Goal: Task Accomplishment & Management: Complete application form

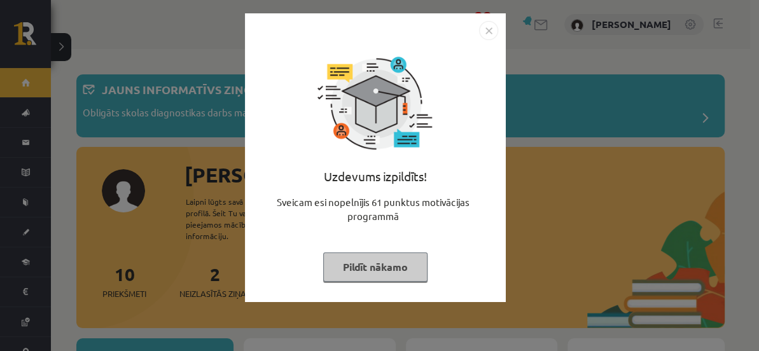
click at [486, 25] on img "Close" at bounding box center [488, 30] width 19 height 19
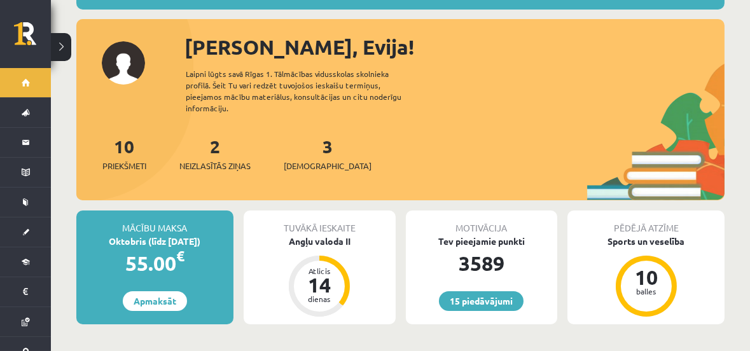
scroll to position [154, 0]
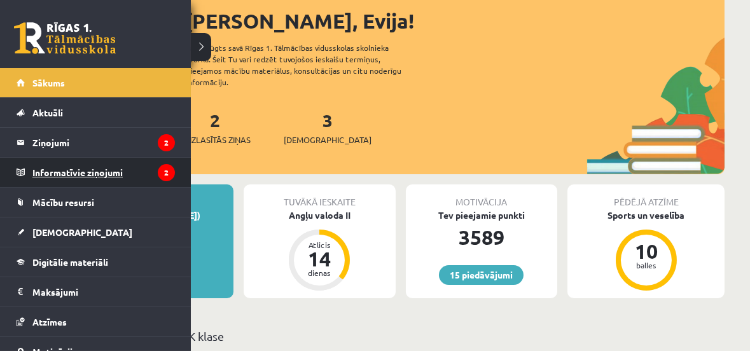
click at [64, 168] on legend "Informatīvie ziņojumi 2" at bounding box center [103, 172] width 142 height 29
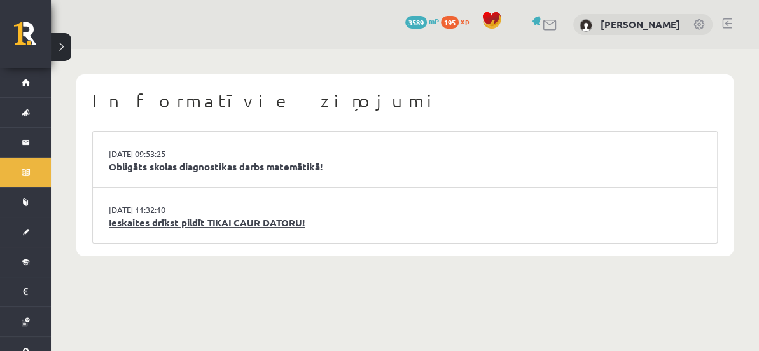
click at [235, 216] on link "Ieskaites drīkst pildīt TIKAI CAUR DATORU!" at bounding box center [405, 223] width 592 height 15
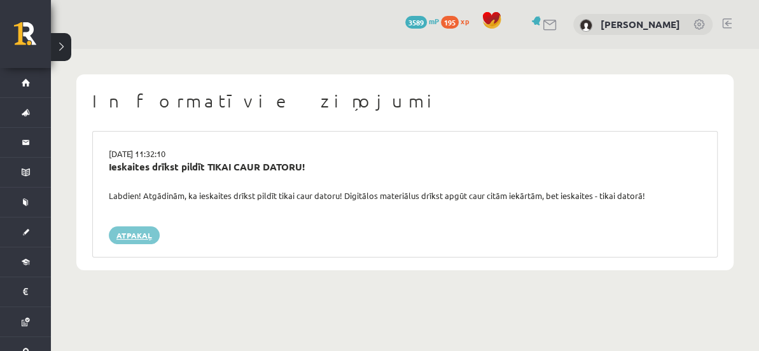
click at [132, 232] on link "Atpakaļ" at bounding box center [134, 235] width 51 height 18
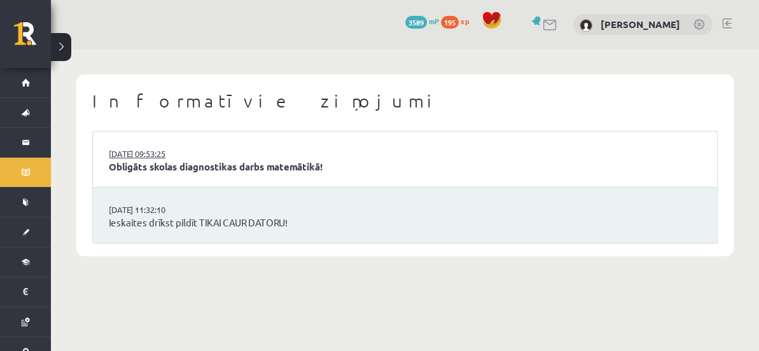
click at [148, 158] on link "[DATE] 09:53:25" at bounding box center [156, 154] width 95 height 13
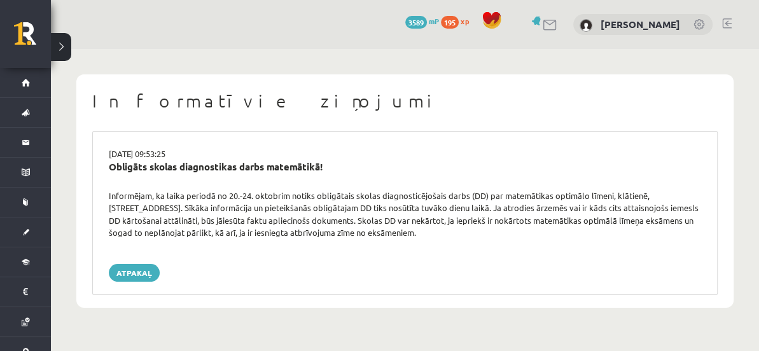
click at [287, 232] on div "Informējam, ka laika periodā no 20.-24. oktobrim notiks obligātais skolas diagn…" at bounding box center [404, 214] width 611 height 50
click at [286, 229] on div "Informējam, ka laika periodā no 20.-24. oktobrim notiks obligātais skolas diagn…" at bounding box center [404, 214] width 611 height 50
click at [431, 208] on div "Informējam, ka laika periodā no 20.-24. oktobrim notiks obligātais skolas diagn…" at bounding box center [404, 214] width 611 height 50
click at [132, 270] on link "Atpakaļ" at bounding box center [134, 273] width 51 height 18
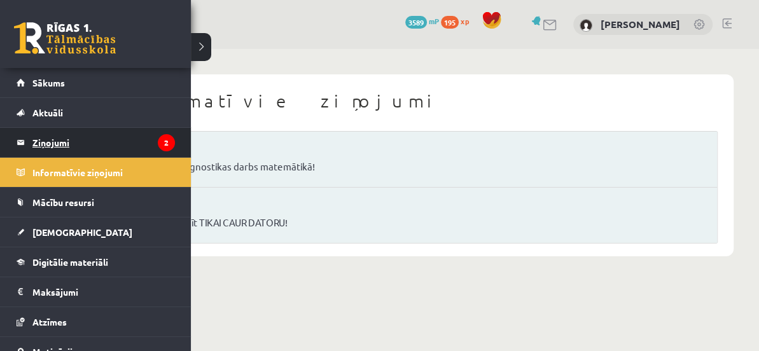
click at [50, 143] on legend "Ziņojumi 2" at bounding box center [103, 142] width 142 height 29
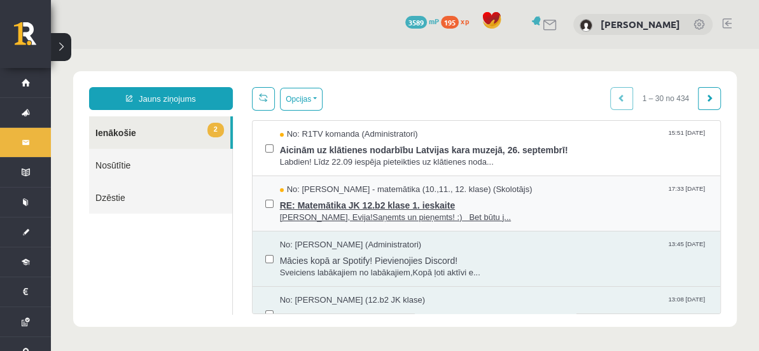
click at [337, 201] on span "RE: Matemātika JK 12.b2 klase 1. ieskaite" at bounding box center [493, 204] width 427 height 16
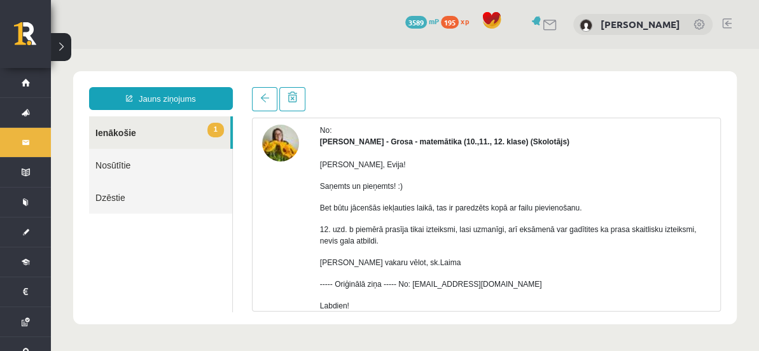
scroll to position [76, 0]
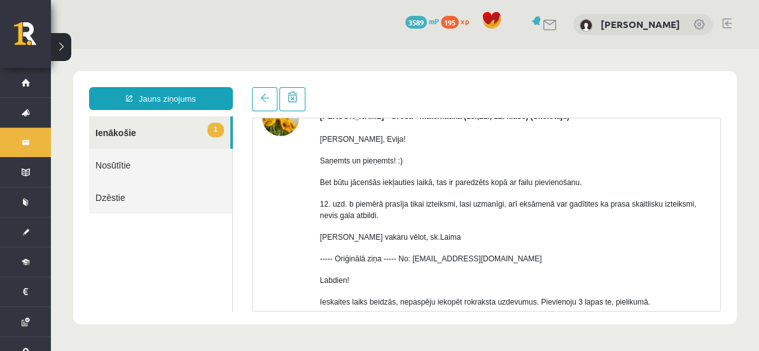
click at [583, 212] on p "12. uzd. b piemērā prasīja tikai izteiksmi, lasi uzmanīgi, arī eksāmenā var gad…" at bounding box center [515, 209] width 390 height 23
click at [120, 135] on link "1 Ienākošie" at bounding box center [159, 132] width 141 height 32
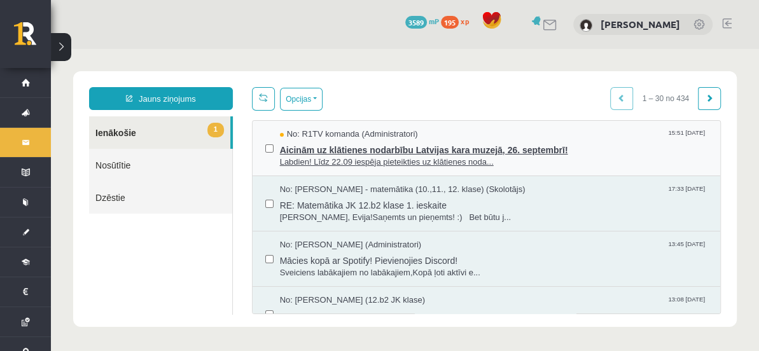
scroll to position [0, 0]
click at [404, 148] on span "Aicinām uz klātienes nodarbību Latvijas kara muzejā, 26. septembrī!" at bounding box center [493, 149] width 427 height 16
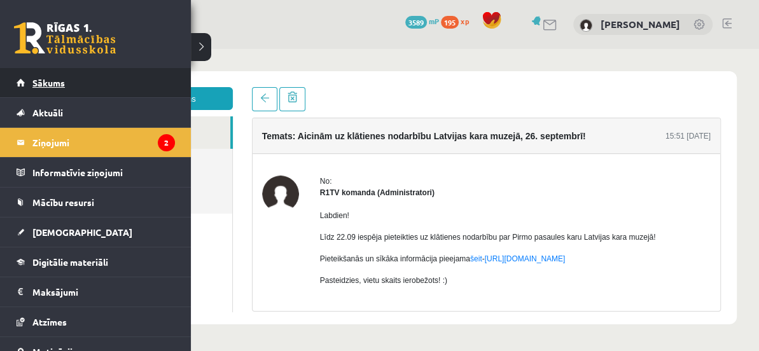
click at [46, 79] on span "Sākums" at bounding box center [48, 82] width 32 height 11
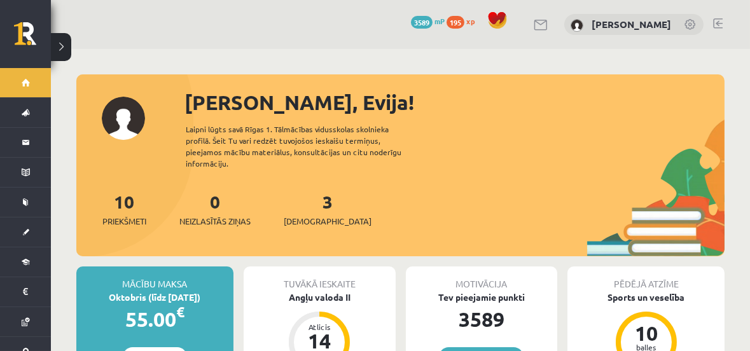
click at [502, 188] on div "10 Priekšmeti 0 Neizlasītās ziņas 3 Ieskaites" at bounding box center [400, 222] width 648 height 68
click at [307, 199] on link "3 Ieskaites" at bounding box center [328, 209] width 88 height 38
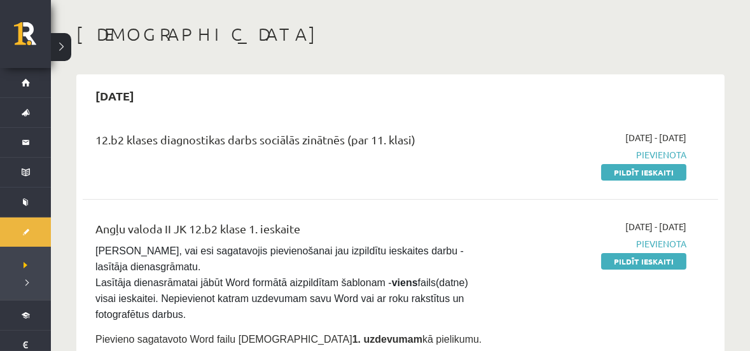
scroll to position [76, 0]
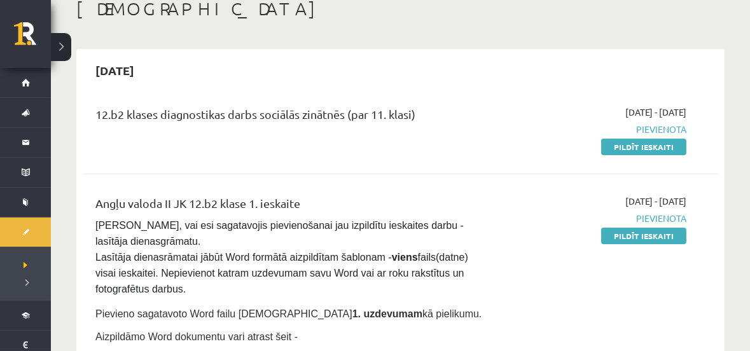
click at [325, 97] on div "12.b2 klases diagnostikas darbs sociālās zinātnēs (par 11. klasi) [DATE] - [DAT…" at bounding box center [400, 129] width 635 height 73
click at [346, 107] on div "12.b2 klases diagnostikas darbs sociālās zinātnēs (par 11. klasi)" at bounding box center [288, 118] width 387 height 24
click at [651, 146] on link "Pildīt ieskaiti" at bounding box center [643, 147] width 85 height 17
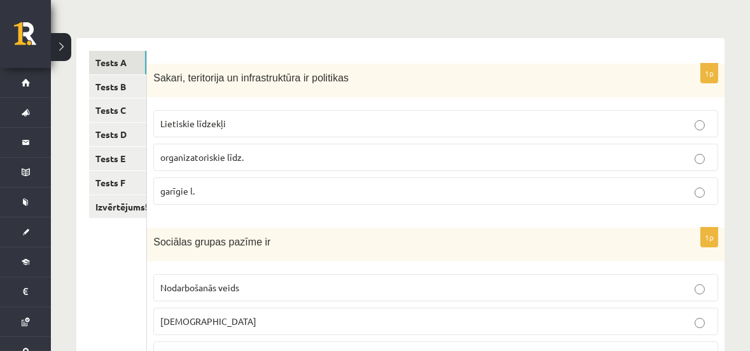
scroll to position [203, 0]
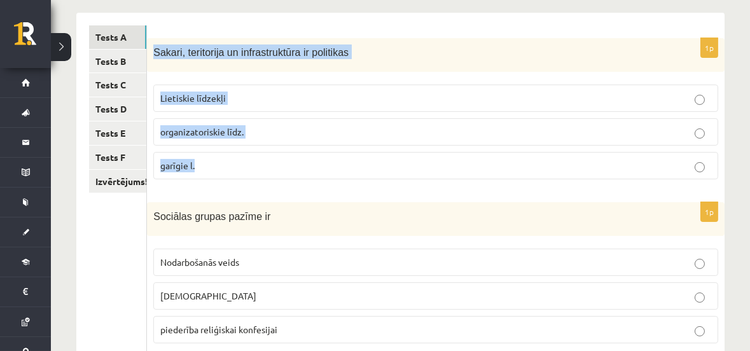
drag, startPoint x: 155, startPoint y: 51, endPoint x: 245, endPoint y: 180, distance: 157.5
click at [245, 180] on div "1p Sakari, teritorija un infrastruktūra ir politikas Lietiskie līdzekļi organiz…" at bounding box center [435, 113] width 577 height 151
copy div "Sakari, teritorija un infrastruktūra ir politikas Lietiskie līdzekļi organizato…"
click at [408, 45] on p "Sakari, teritorija un infrastruktūra ir politikas" at bounding box center [403, 52] width 501 height 15
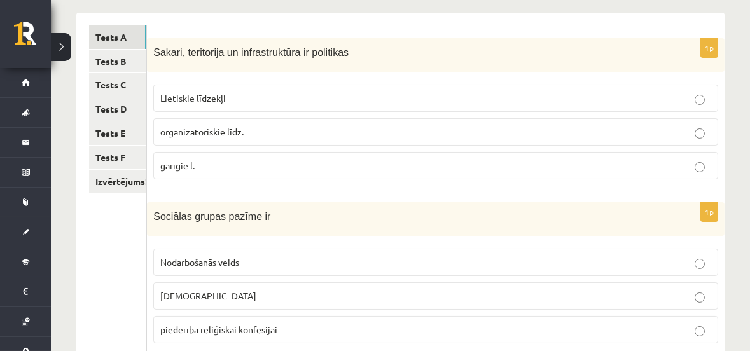
click at [238, 94] on p "Lietiskie līdzekļi" at bounding box center [435, 98] width 551 height 13
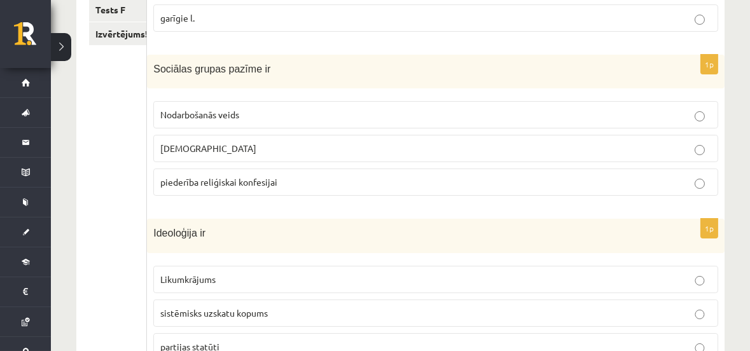
scroll to position [357, 0]
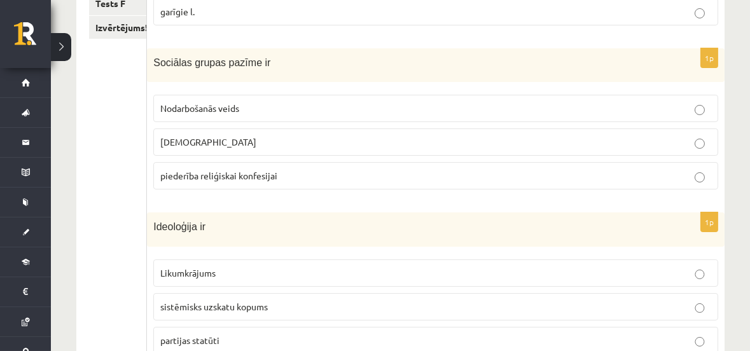
click at [281, 106] on p "Nodarbošanās veids" at bounding box center [435, 108] width 551 height 13
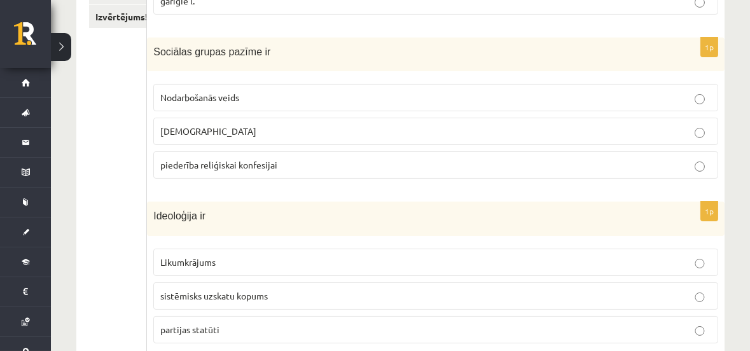
scroll to position [434, 0]
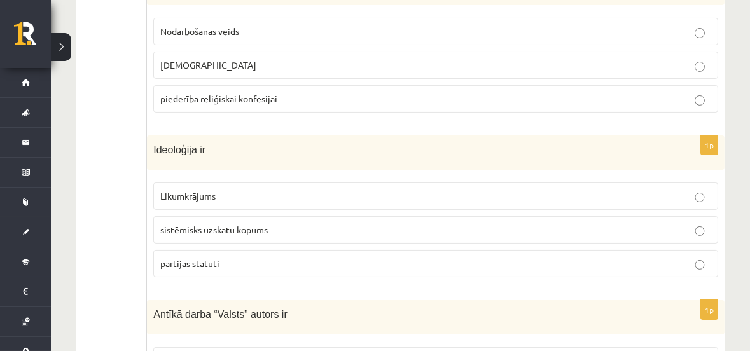
click at [298, 224] on p "sistēmisks uzskatu kopums" at bounding box center [435, 229] width 551 height 13
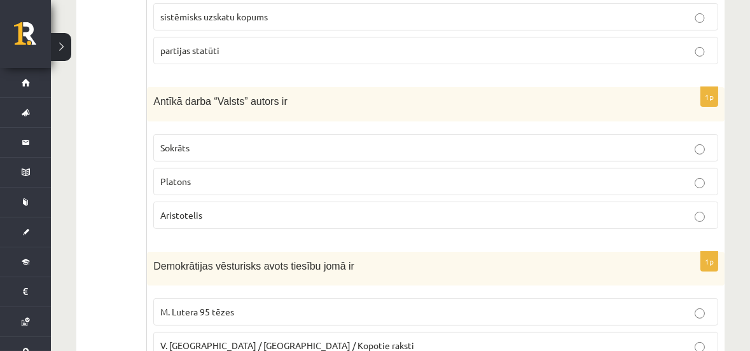
scroll to position [665, 0]
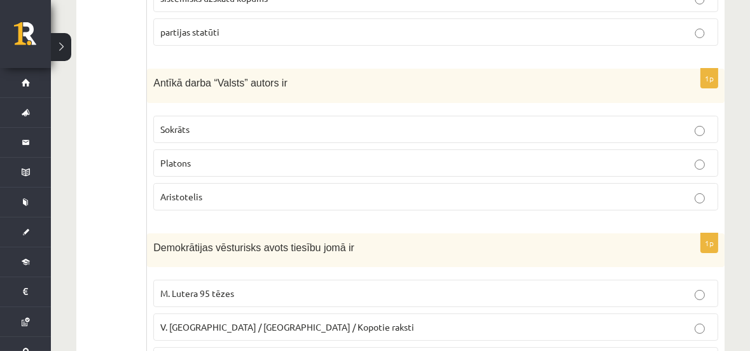
click at [286, 162] on p "Platons" at bounding box center [435, 162] width 551 height 13
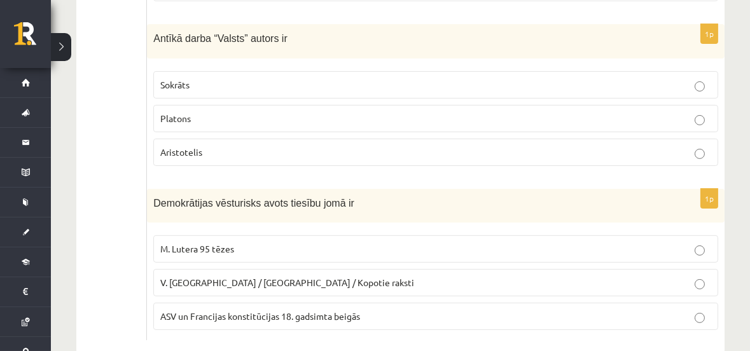
scroll to position [734, 0]
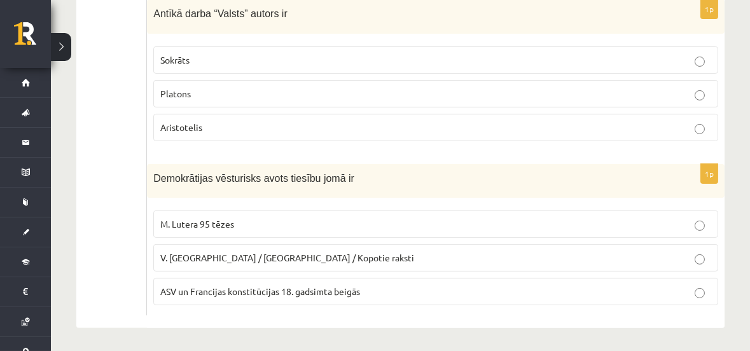
click at [279, 289] on span "ASV un Francijas konstitūcijas 18. gadsimta beigās" at bounding box center [260, 290] width 200 height 11
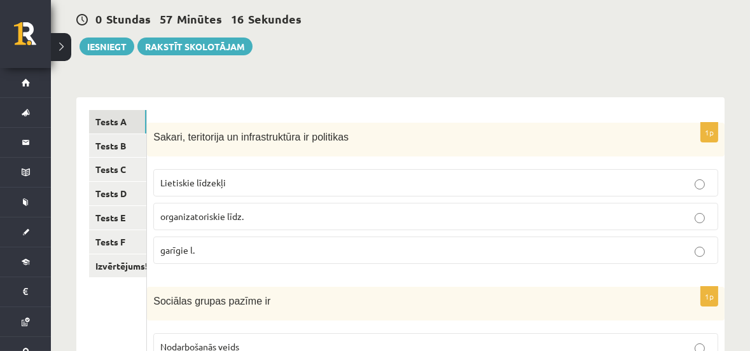
scroll to position [118, 0]
click at [105, 145] on link "Tests B" at bounding box center [117, 147] width 57 height 24
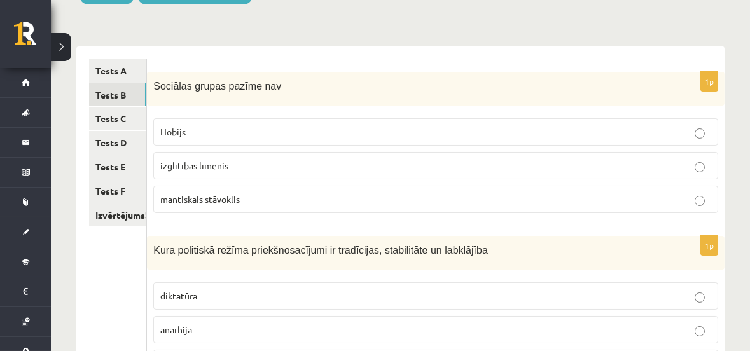
scroll to position [195, 0]
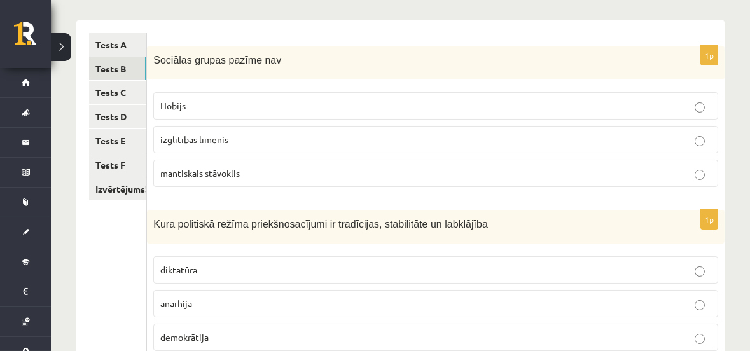
click at [188, 106] on p "Hobijs" at bounding box center [435, 105] width 551 height 13
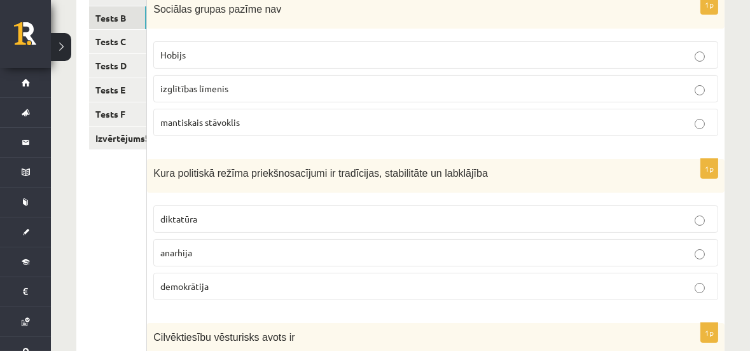
scroll to position [272, 0]
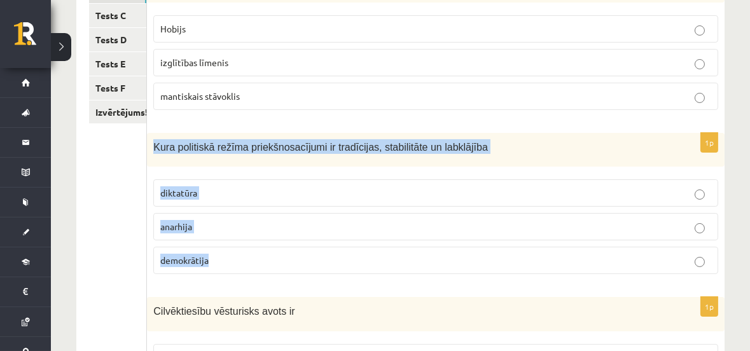
drag, startPoint x: 154, startPoint y: 145, endPoint x: 256, endPoint y: 254, distance: 149.3
click at [256, 254] on div "1p Kura politiskā režīma priekšnosacījumi ir tradīcijas, stabilitāte un labklāj…" at bounding box center [435, 208] width 577 height 151
copy div "Kura politiskā režīma priekšnosacījumi ir tradīcijas, stabilitāte un labklājība…"
click at [195, 261] on span "demokrātija" at bounding box center [184, 259] width 48 height 11
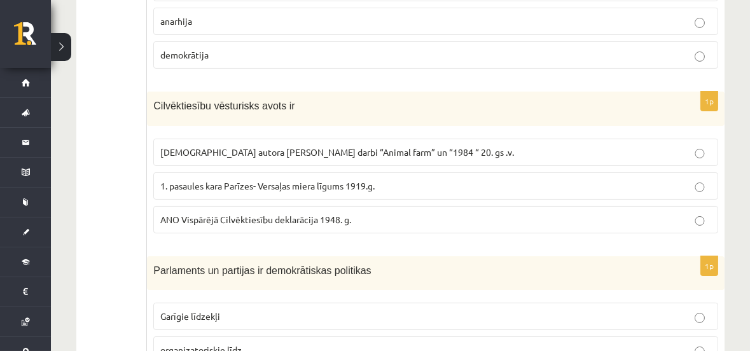
scroll to position [503, 0]
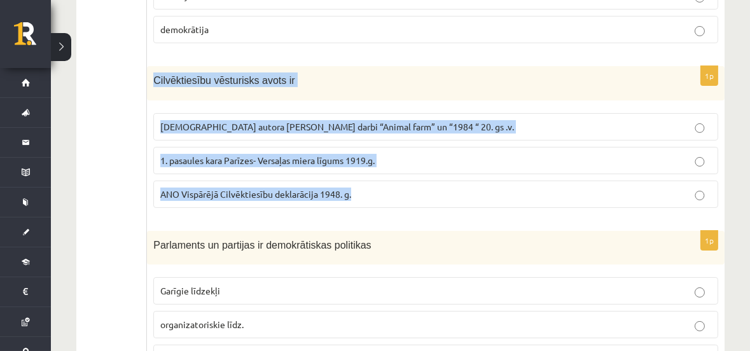
drag, startPoint x: 155, startPoint y: 76, endPoint x: 356, endPoint y: 192, distance: 232.4
click at [356, 192] on div "1p Cilvēktiesību vēsturisks avots ir Angļu autora George Orwell darbi “Animal f…" at bounding box center [435, 141] width 577 height 151
copy div "Cilvēktiesību vēsturisks avots ir Angļu autora George Orwell darbi “Animal farm…"
click at [202, 189] on span "ANO Vispārējā Cilvēktiesību deklarācija 1948. g." at bounding box center [255, 193] width 191 height 11
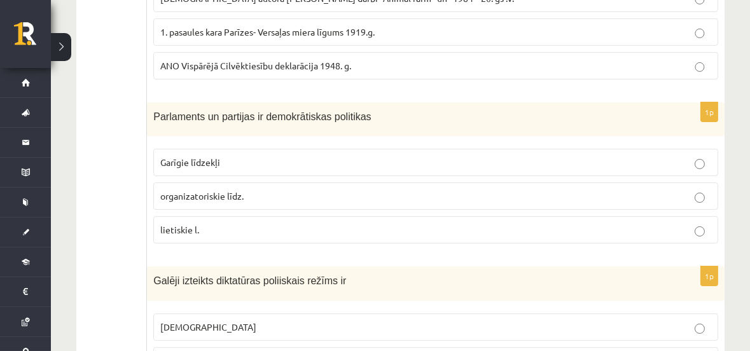
scroll to position [657, 0]
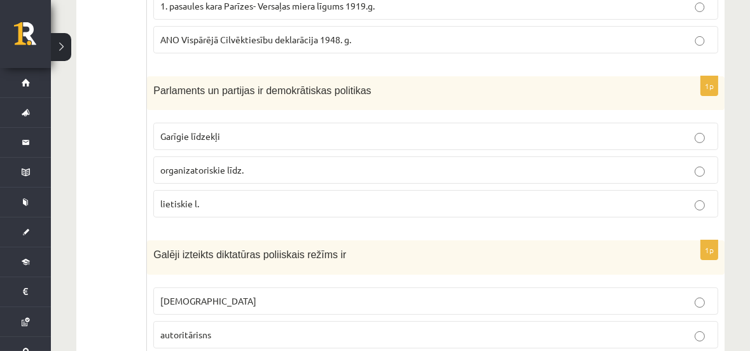
click at [248, 166] on p "organizatoriskie līdz." at bounding box center [435, 169] width 551 height 13
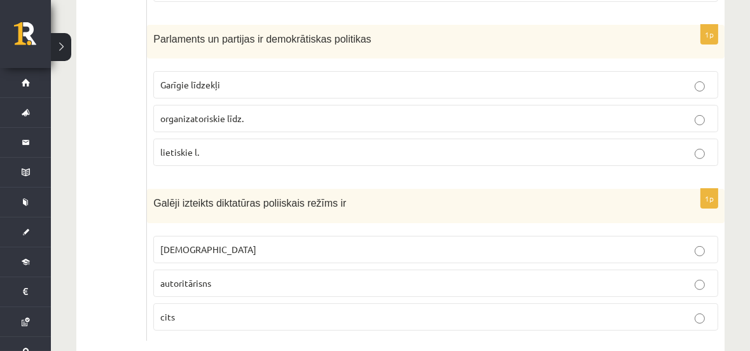
scroll to position [734, 0]
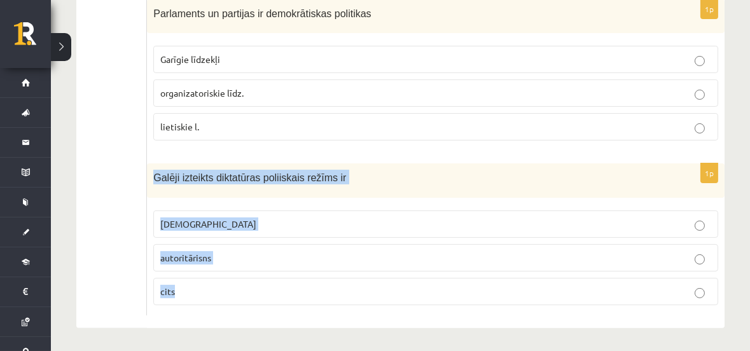
drag, startPoint x: 154, startPoint y: 173, endPoint x: 233, endPoint y: 297, distance: 147.3
click at [233, 297] on div "1p Galēji izteikts diktatūras poliiskais režīms ir totalitārisms autoritārisns …" at bounding box center [435, 239] width 577 height 153
copy div "Galēji izteikts diktatūras poliiskais režīms ir totalitārisms autoritārisns cits"
click at [192, 219] on span "totalitārisms" at bounding box center [208, 223] width 96 height 11
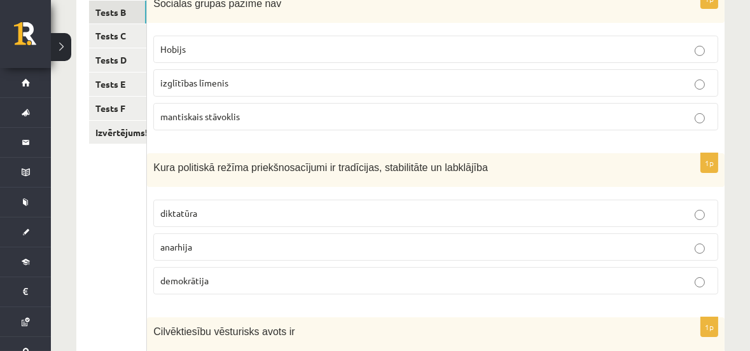
scroll to position [118, 0]
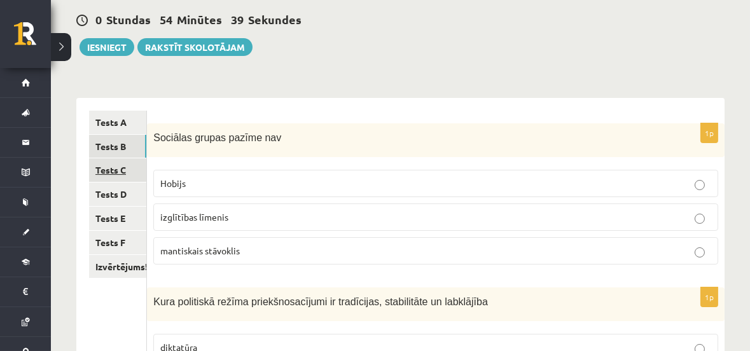
click at [107, 168] on link "Tests C" at bounding box center [117, 170] width 57 height 24
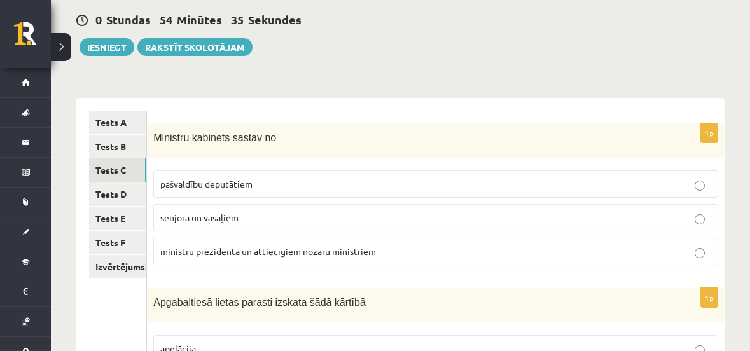
scroll to position [195, 0]
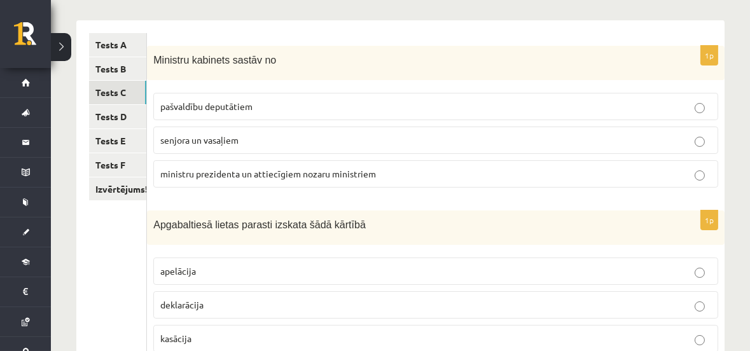
click at [311, 172] on span "ministru prezidenta un attiecīgiem nozaru ministriem" at bounding box center [268, 173] width 216 height 11
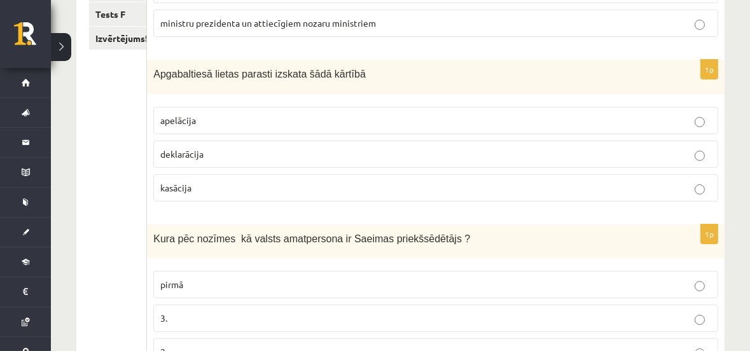
scroll to position [349, 0]
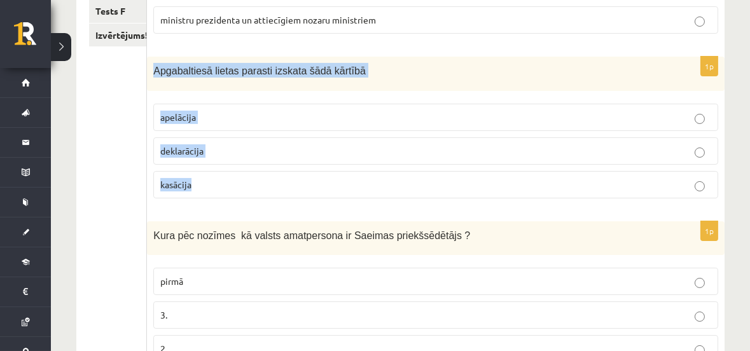
drag, startPoint x: 155, startPoint y: 68, endPoint x: 276, endPoint y: 173, distance: 160.5
click at [276, 173] on div "1p Apgabaltiesā lietas parasti izskata šādā kārtībā apelācija deklarācija kasāc…" at bounding box center [435, 132] width 577 height 151
copy div "Apgabaltiesā lietas parasti izskata šādā kārtībā apelācija deklarācija kasācija"
click at [189, 111] on span "apelācija" at bounding box center [178, 116] width 36 height 11
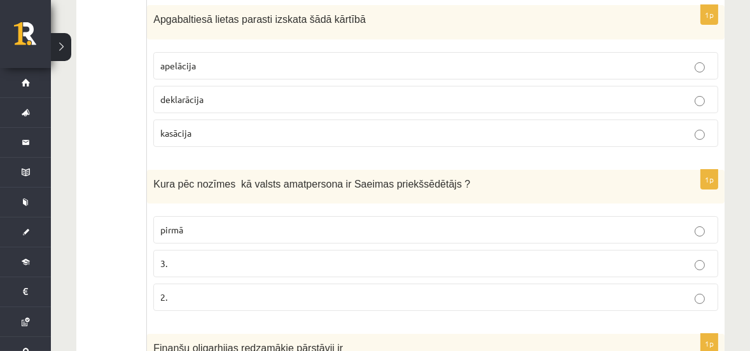
scroll to position [426, 0]
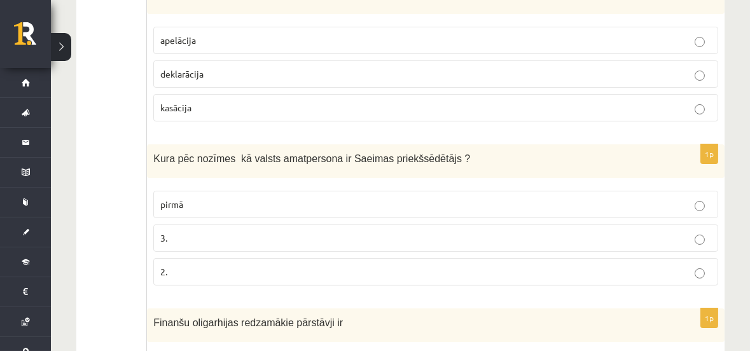
click at [255, 269] on p "2." at bounding box center [435, 271] width 551 height 13
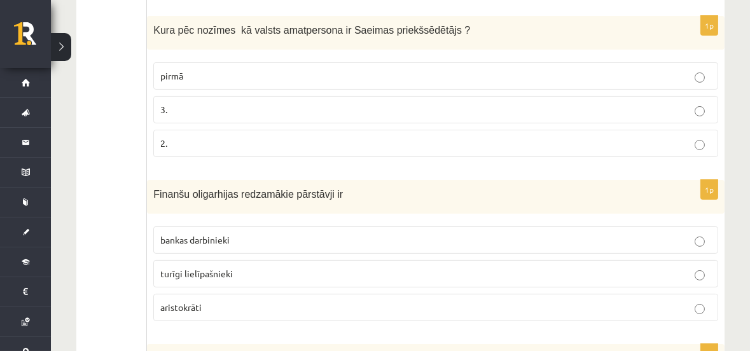
scroll to position [580, 0]
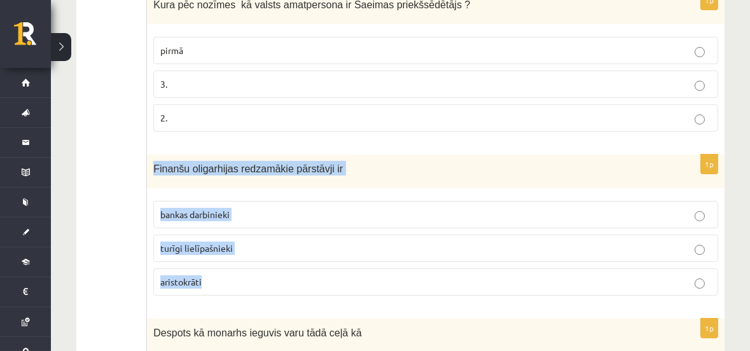
drag, startPoint x: 153, startPoint y: 165, endPoint x: 233, endPoint y: 276, distance: 137.0
click at [233, 276] on div "1p Finanšu oligarhijas redzamākie pārstāvji ir bankas darbinieki turīgi lielīpa…" at bounding box center [435, 230] width 577 height 151
copy div "Finanšu oligarhijas redzamākie pārstāvji ir bankas darbinieki turīgi lielīpašni…"
click at [210, 243] on span "turīgi lielīpašnieki" at bounding box center [196, 247] width 72 height 11
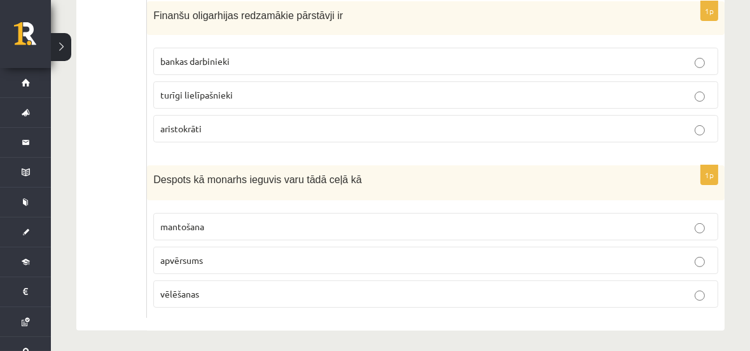
scroll to position [736, 0]
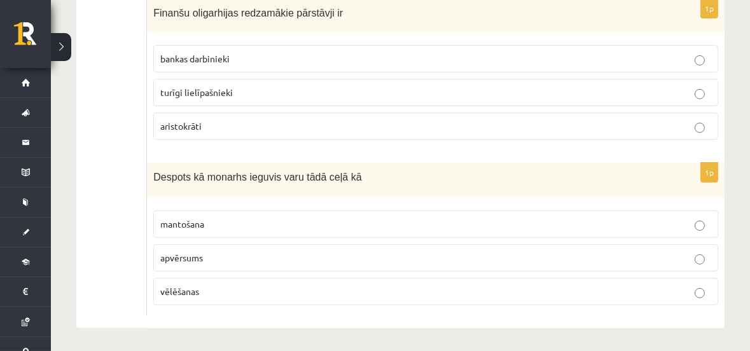
click at [259, 224] on p "mantošana" at bounding box center [435, 223] width 551 height 13
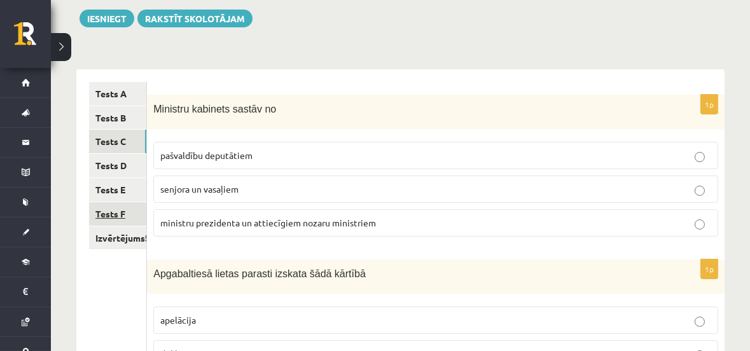
scroll to position [154, 0]
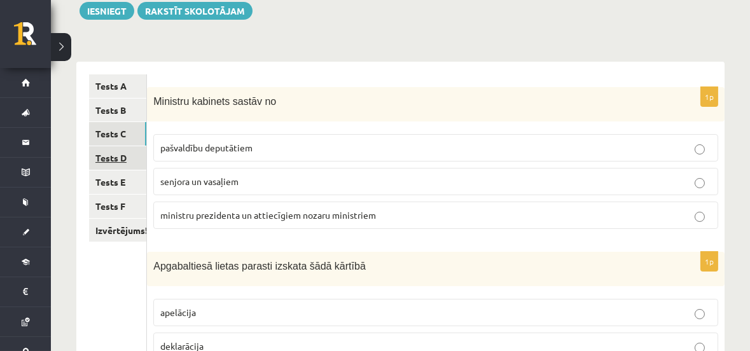
click at [108, 154] on link "Tests D" at bounding box center [117, 158] width 57 height 24
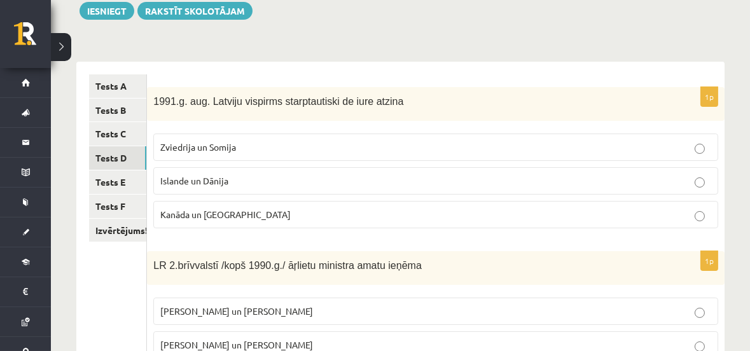
click at [373, 174] on p "Islande un Dānija" at bounding box center [435, 180] width 551 height 13
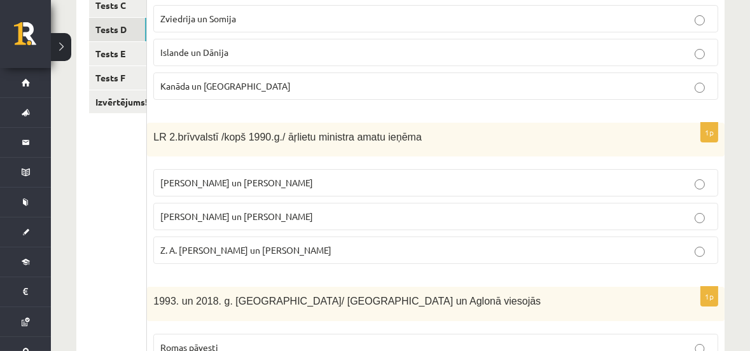
scroll to position [308, 0]
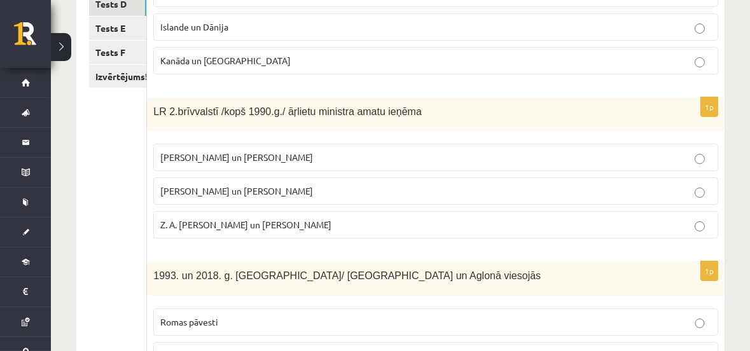
click at [219, 182] on label "A. Pabriks un J Jurkāns" at bounding box center [435, 190] width 565 height 27
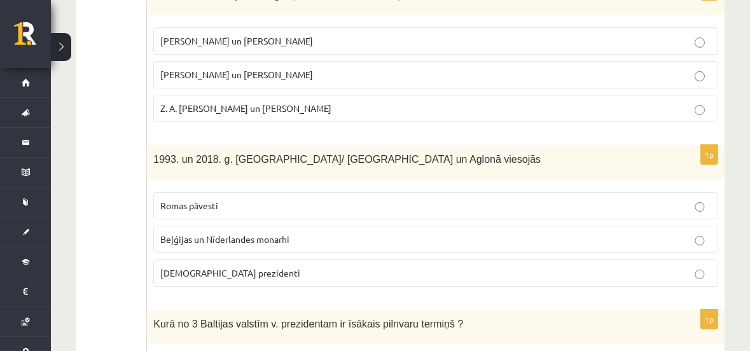
scroll to position [462, 0]
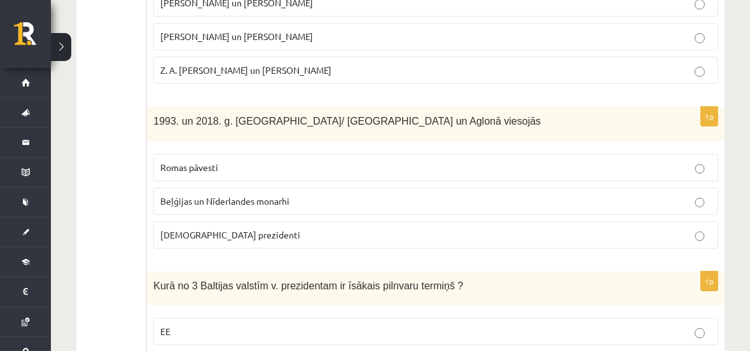
click at [205, 164] on span "Romas pāvesti" at bounding box center [189, 167] width 58 height 11
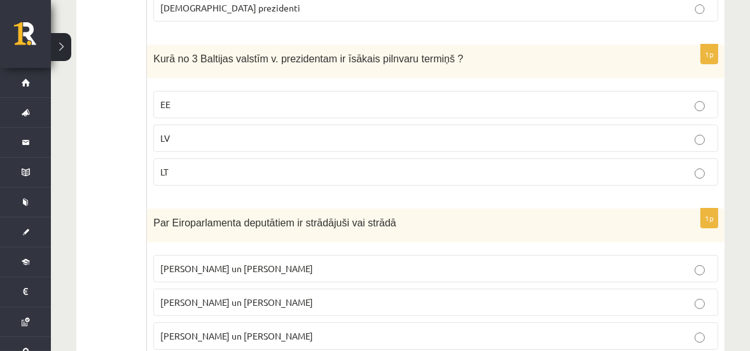
scroll to position [693, 0]
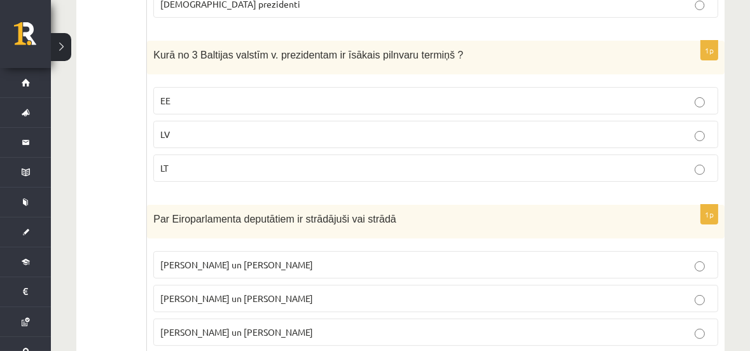
click at [207, 167] on p "LT" at bounding box center [435, 168] width 551 height 13
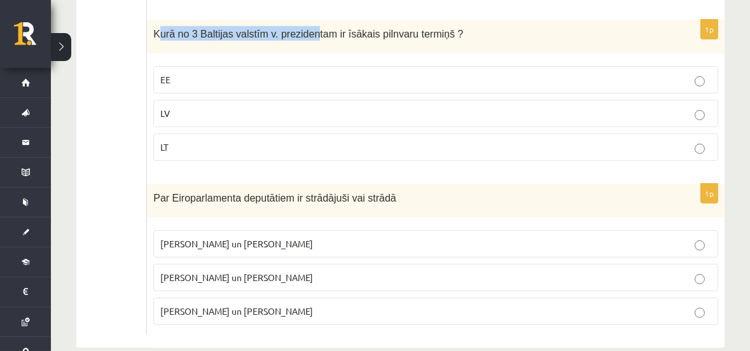
scroll to position [709, 0]
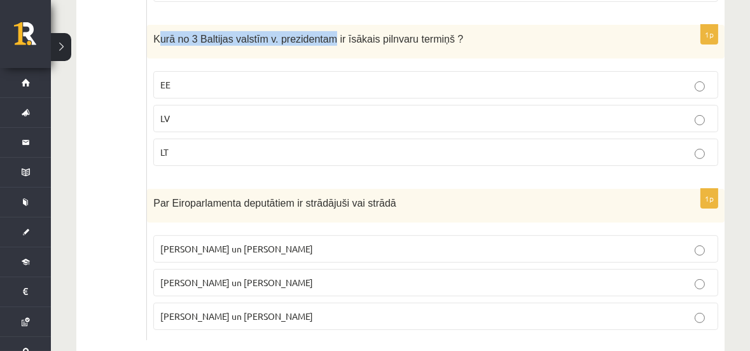
drag, startPoint x: 156, startPoint y: 10, endPoint x: 317, endPoint y: 12, distance: 160.3
click at [170, 38] on span "Kurā no 3 Baltijas valstīm v. prezidentam ir īsākais pilnvaru termiņš ?" at bounding box center [308, 39] width 310 height 11
drag, startPoint x: 155, startPoint y: 36, endPoint x: 450, endPoint y: 35, distance: 295.0
click at [450, 35] on p "Kurā no 3 Baltijas valstīm v. prezidentam ir īsākais pilnvaru termiņš ?" at bounding box center [403, 38] width 501 height 15
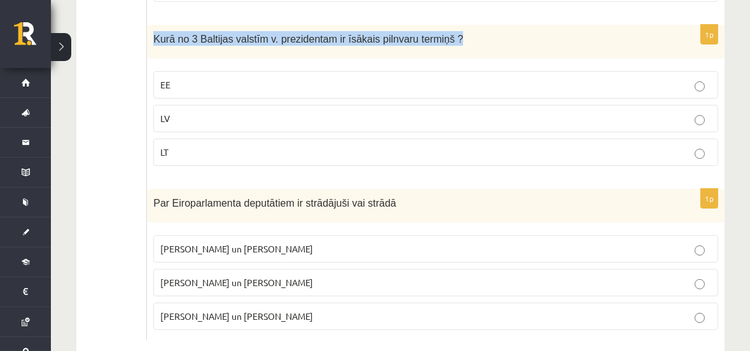
copy span "Kurā no 3 Baltijas valstīm v. prezidentam ir īsākais pilnvaru termiņš ?"
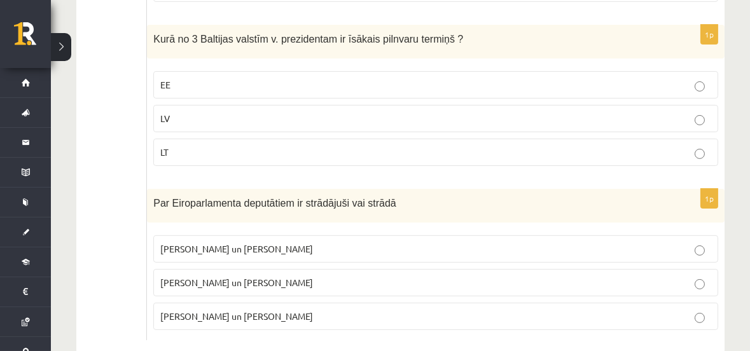
click at [194, 114] on p "LV" at bounding box center [435, 118] width 551 height 13
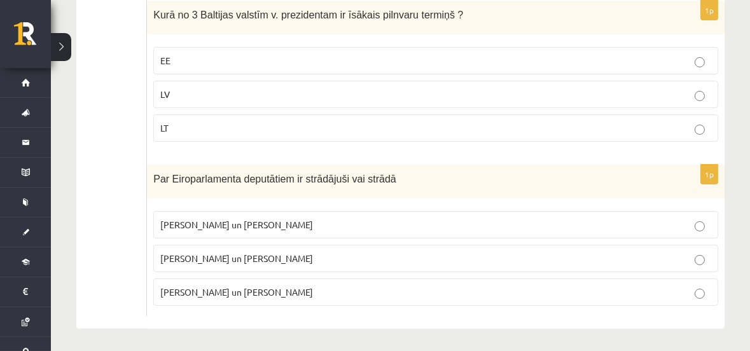
scroll to position [734, 0]
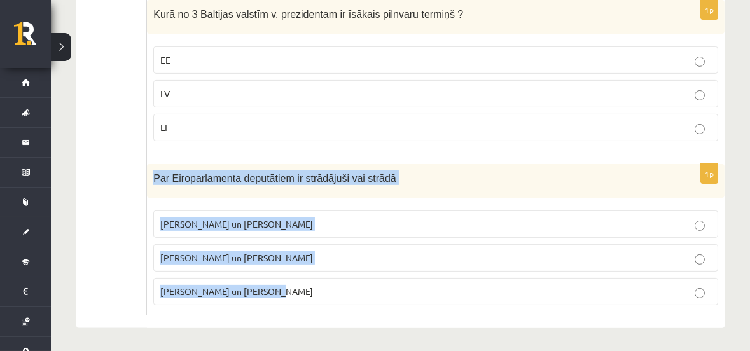
drag, startPoint x: 155, startPoint y: 174, endPoint x: 285, endPoint y: 284, distance: 170.6
click at [285, 284] on div "1p Par Eiroparlamenta deputātiem ir strādājuši vai strādā V. Koziols un A. Kalv…" at bounding box center [435, 239] width 577 height 151
click at [243, 252] on span "I. Vaidere un N. Ušakovs" at bounding box center [236, 257] width 153 height 11
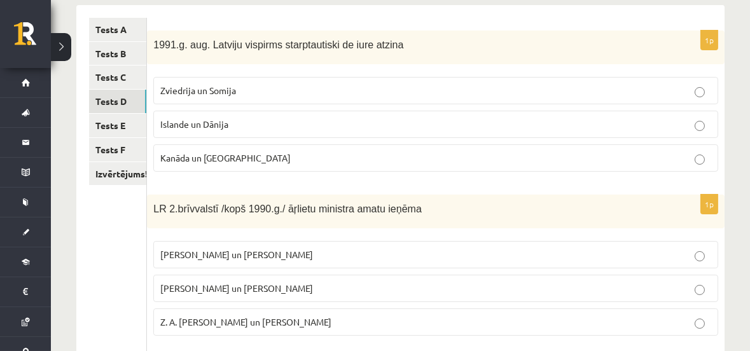
scroll to position [231, 0]
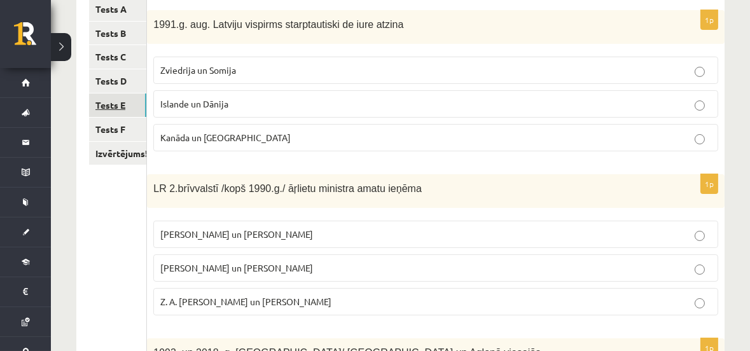
click at [106, 100] on link "Tests E" at bounding box center [117, 105] width 57 height 24
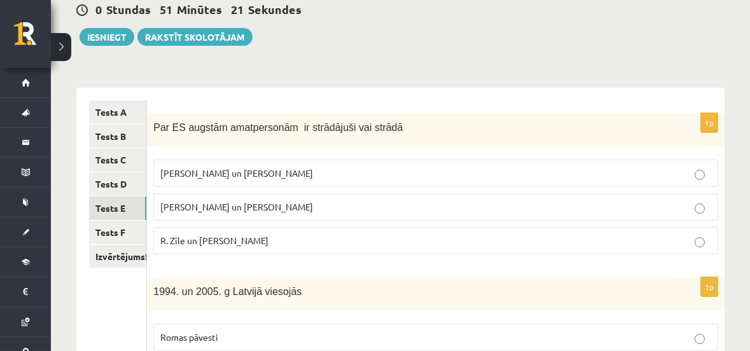
scroll to position [154, 0]
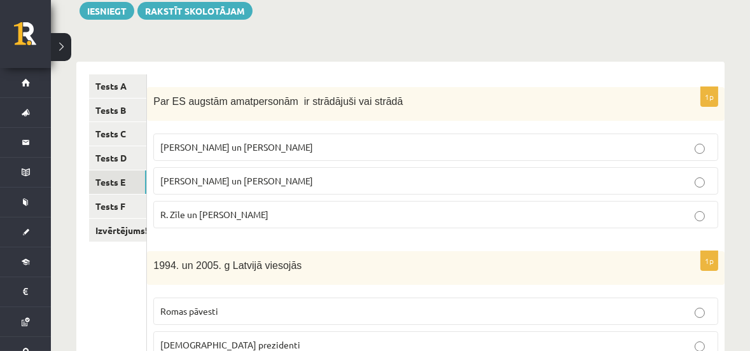
click at [226, 216] on span "R. Zīle un V.Dombrovskis" at bounding box center [214, 214] width 108 height 11
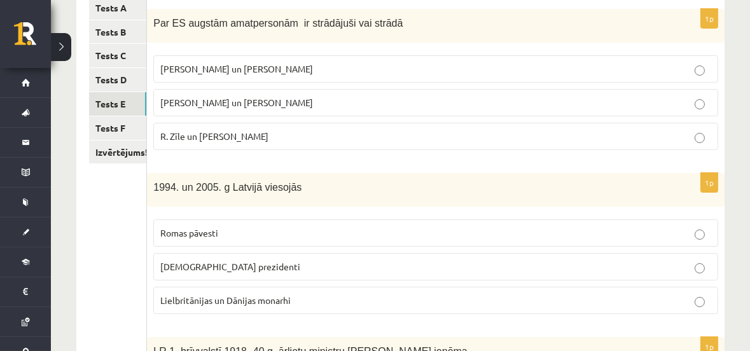
scroll to position [308, 0]
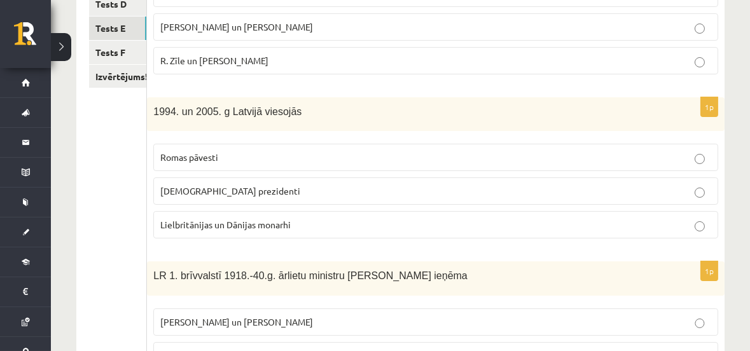
click at [193, 195] on p "ASV prezidenti" at bounding box center [435, 190] width 551 height 13
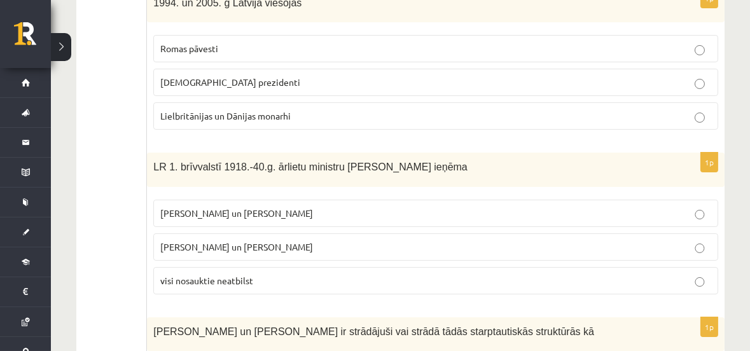
scroll to position [462, 0]
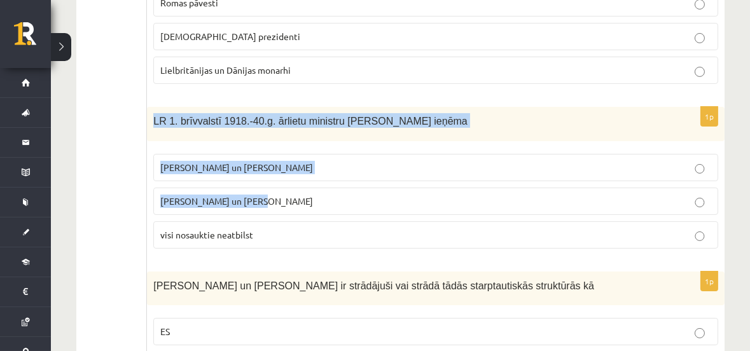
drag, startPoint x: 154, startPoint y: 117, endPoint x: 248, endPoint y: 205, distance: 129.1
click at [248, 205] on div "1p LR 1. brīvvalstī 1918.-40.g. ārlietu ministru amatu ieņēma Z. Meierovics un …" at bounding box center [435, 182] width 577 height 151
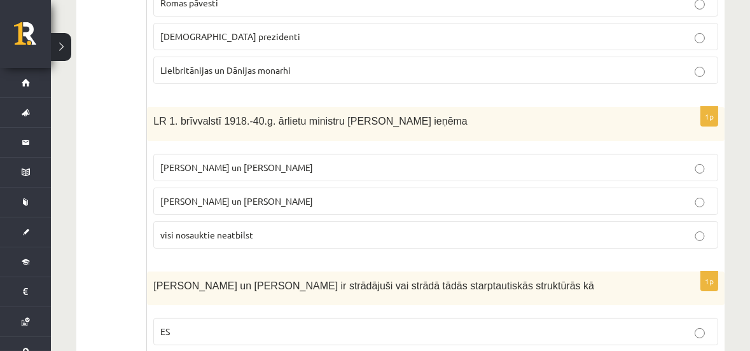
click at [99, 137] on ul "Tests A Tests B Tests C Tests D Tests E Tests F Izvērtējums!" at bounding box center [118, 176] width 58 height 821
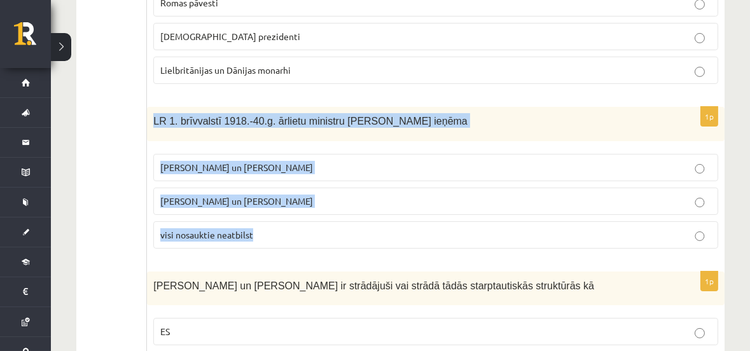
drag, startPoint x: 155, startPoint y: 118, endPoint x: 288, endPoint y: 231, distance: 174.6
click at [288, 231] on div "1p LR 1. brīvvalstī 1918.-40.g. ārlietu ministru amatu ieņēma Z. Meierovics un …" at bounding box center [435, 182] width 577 height 151
copy div "LR 1. brīvvalstī 1918.-40.g. ārlietu ministru amatu ieņēma Z. Meierovics un V. …"
click at [192, 163] on span "Z. Meierovics un V. Munters" at bounding box center [236, 167] width 153 height 11
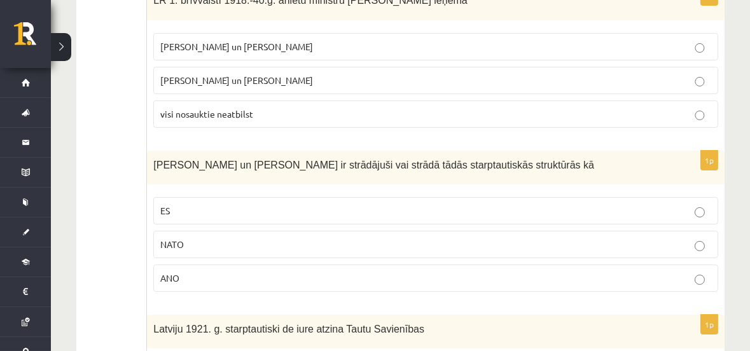
scroll to position [617, 0]
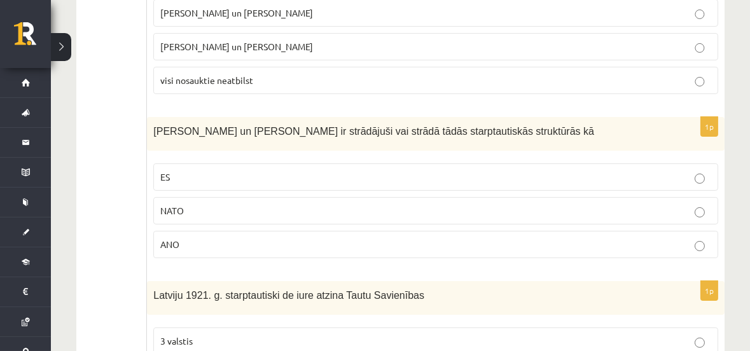
click at [258, 170] on p "ES" at bounding box center [435, 176] width 551 height 13
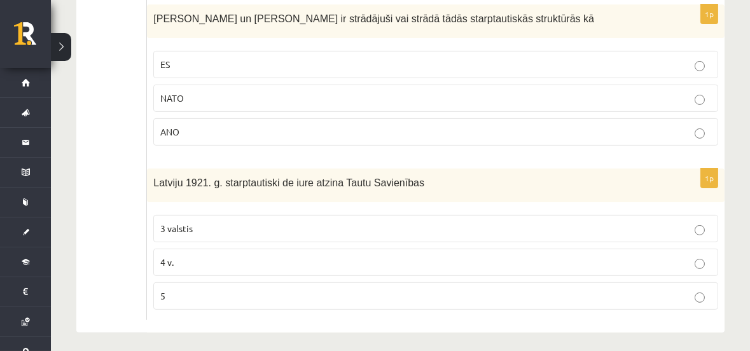
scroll to position [734, 0]
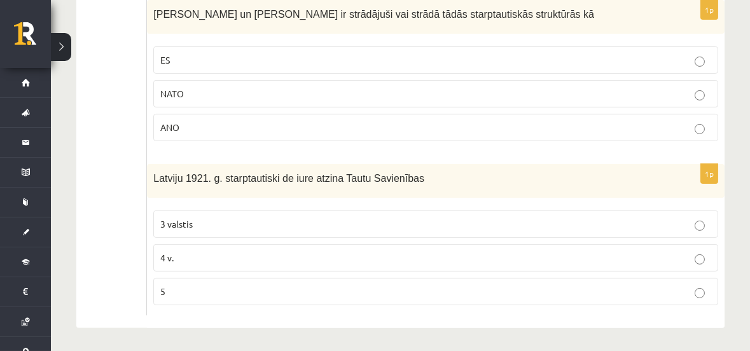
click at [191, 291] on p "5" at bounding box center [435, 291] width 551 height 13
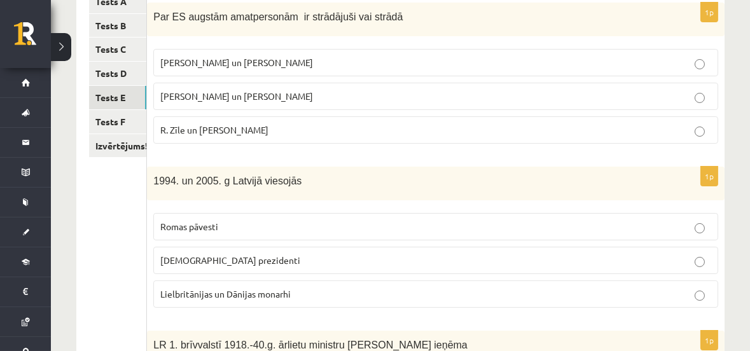
scroll to position [195, 0]
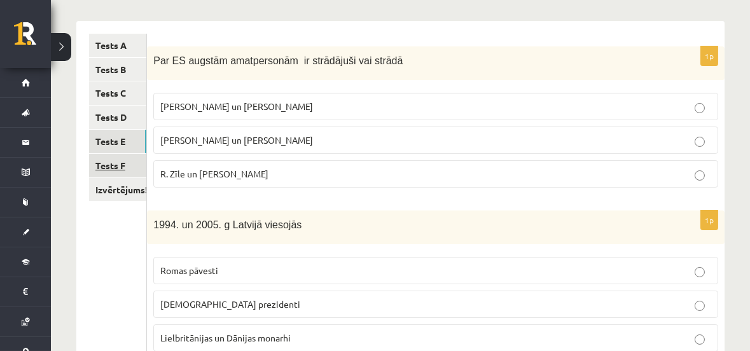
click at [108, 165] on link "Tests F" at bounding box center [117, 166] width 57 height 24
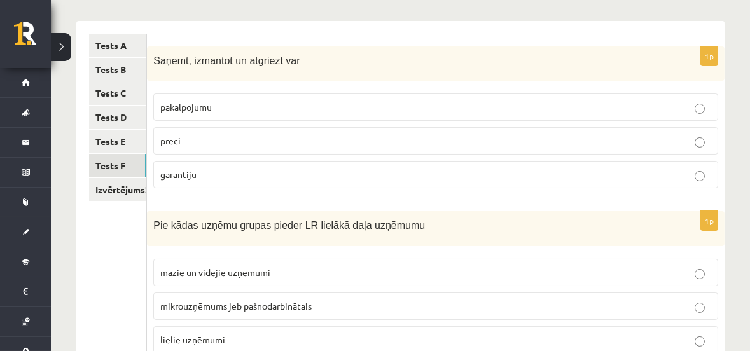
click at [216, 139] on p "preci" at bounding box center [435, 140] width 551 height 13
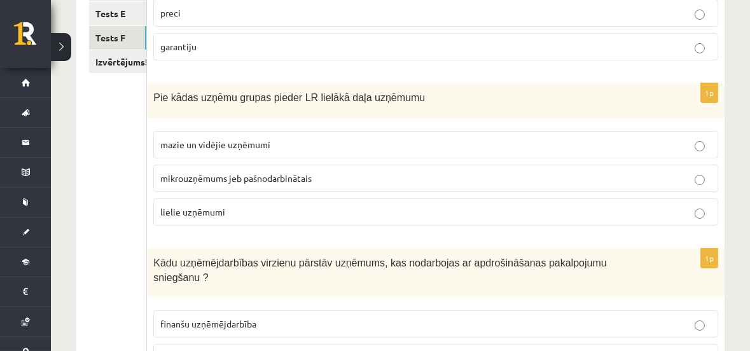
scroll to position [348, 0]
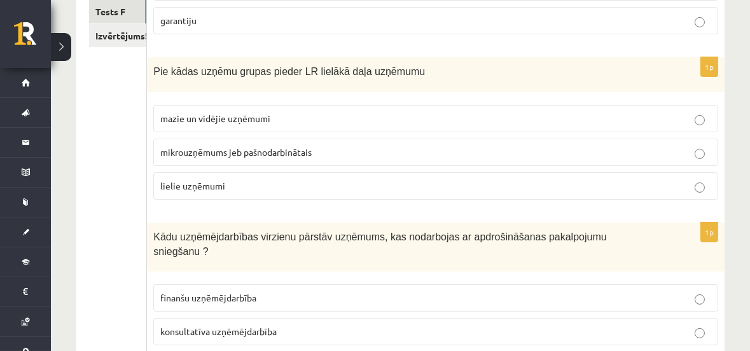
click at [202, 115] on span "mazie un vidējie uzņēmumi" at bounding box center [215, 118] width 110 height 11
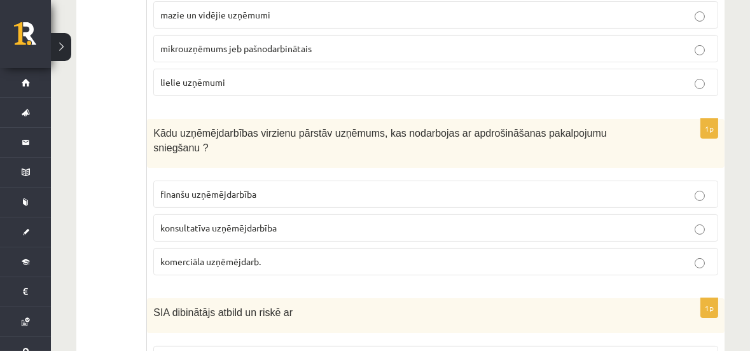
scroll to position [502, 0]
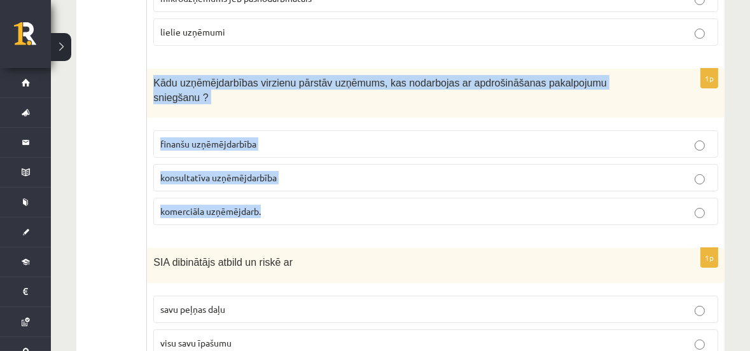
drag, startPoint x: 153, startPoint y: 79, endPoint x: 328, endPoint y: 197, distance: 210.7
click at [328, 197] on div "1p Kādu uzņēmējdarbības virzienu pārstāv uzņēmums, kas nodarbojas ar apdrošināš…" at bounding box center [435, 152] width 577 height 167
copy div "Kādu uzņēmējdarbības virzienu pārstāv uzņēmums, kas nodarbojas ar apdrošināšana…"
click at [201, 137] on p "finanšu uzņēmējdarbība" at bounding box center [435, 143] width 551 height 13
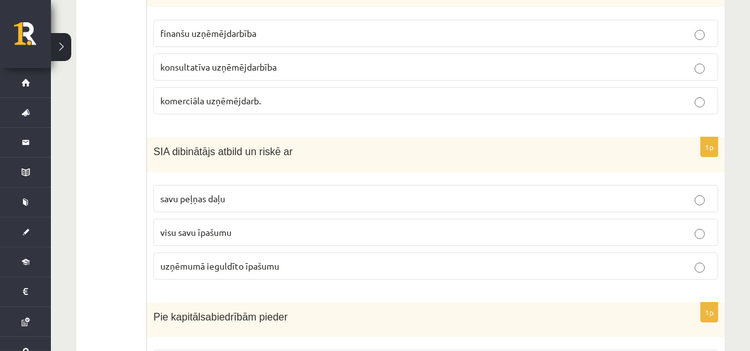
scroll to position [657, 0]
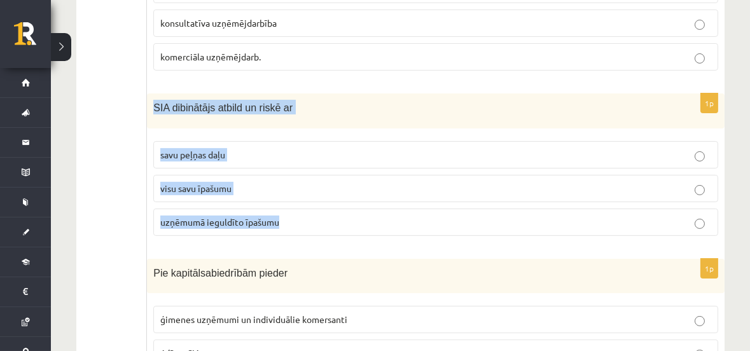
drag, startPoint x: 153, startPoint y: 89, endPoint x: 301, endPoint y: 197, distance: 183.4
click at [301, 197] on div "1p SIA dibinātājs atbild un riskē ar savu peļņas daļu visu savu īpašumu uzņēmum…" at bounding box center [435, 169] width 577 height 153
copy div "SIA dibinātājs atbild un riskē ar savu peļņas daļu visu savu īpašumu uzņēmumā i…"
click at [207, 216] on span "uzņēmumā ieguldīto īpašumu" at bounding box center [219, 221] width 119 height 11
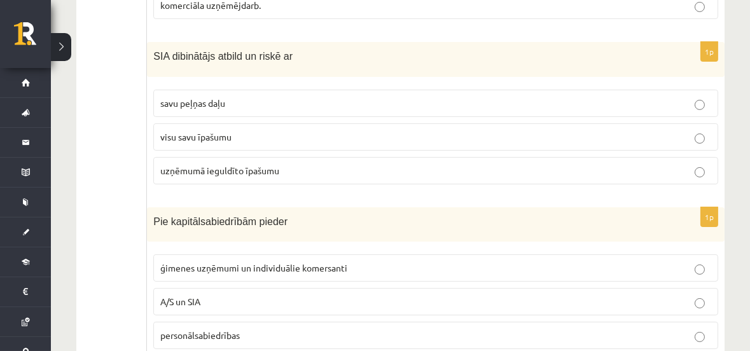
scroll to position [738, 0]
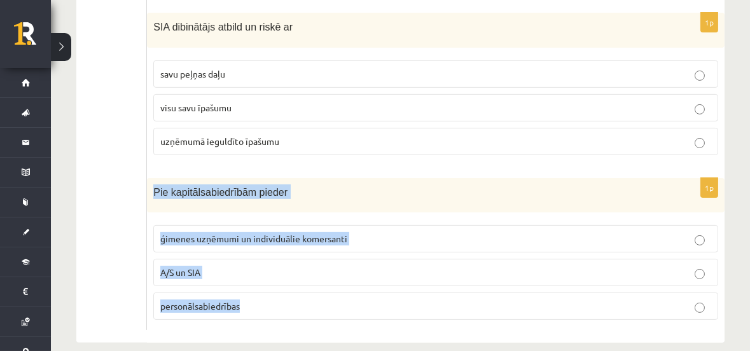
drag, startPoint x: 153, startPoint y: 174, endPoint x: 271, endPoint y: 294, distance: 167.7
click at [271, 294] on div "1p Pie kapitālsabiedrībām pieder ģimenes uzņēmumi un individuālie komersanti A/…" at bounding box center [435, 254] width 577 height 153
click at [178, 266] on p "A/S un SIA" at bounding box center [435, 272] width 551 height 13
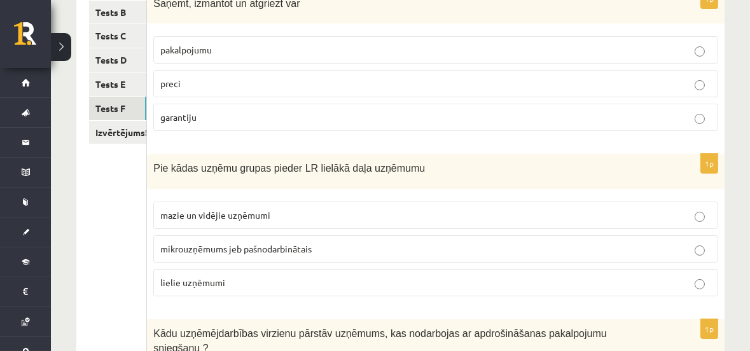
scroll to position [275, 0]
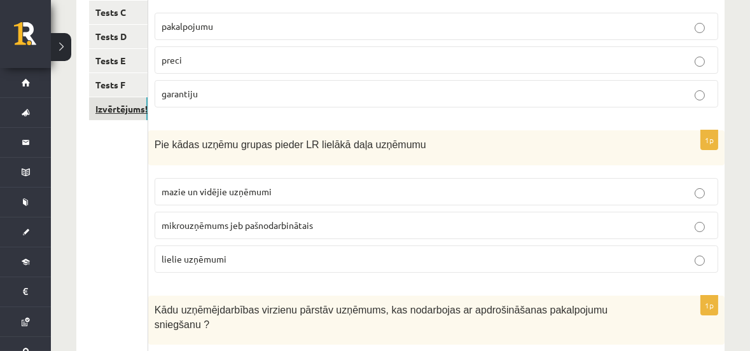
click at [114, 107] on link "Izvērtējums!" at bounding box center [118, 109] width 58 height 24
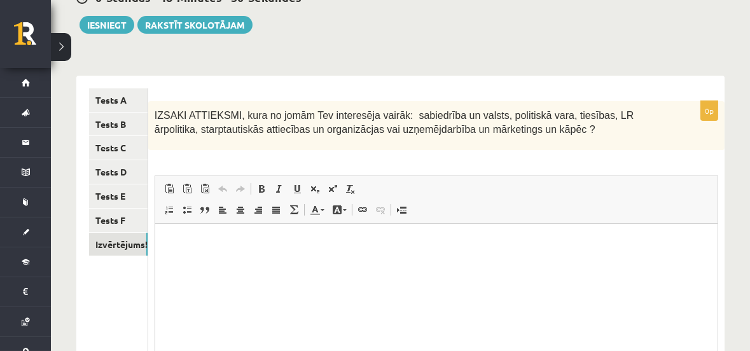
scroll to position [0, 0]
click at [181, 238] on p "Editor, wiswyg-editor-user-answer-47024779147620" at bounding box center [435, 242] width 537 height 13
click at [280, 243] on p "**********" at bounding box center [435, 242] width 537 height 13
click at [352, 242] on p "**********" at bounding box center [435, 242] width 537 height 13
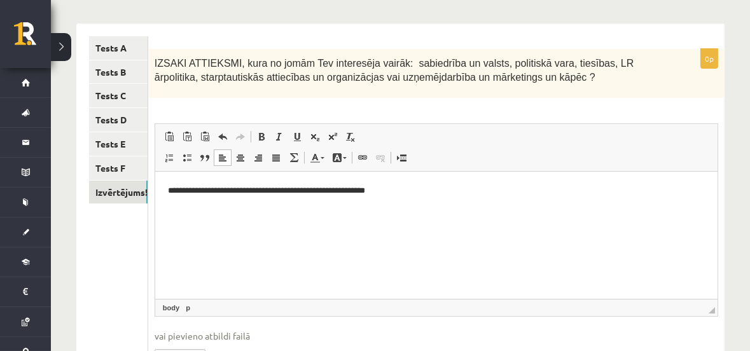
scroll to position [36, 0]
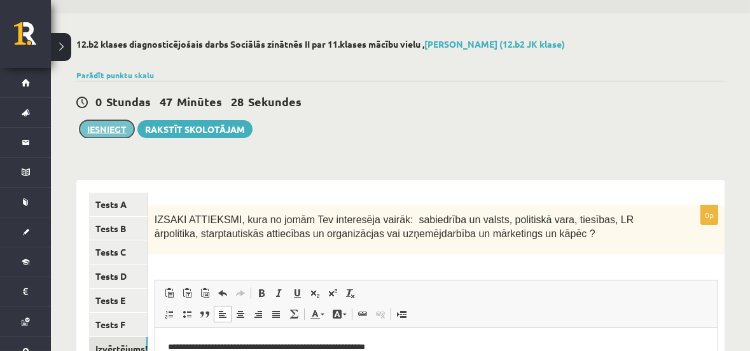
click at [100, 128] on button "Iesniegt" at bounding box center [106, 129] width 55 height 18
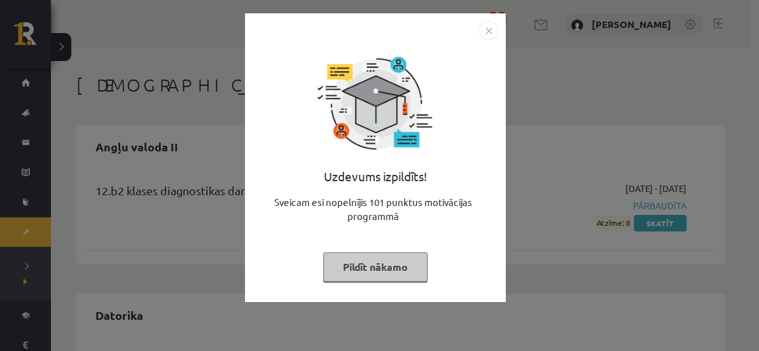
click at [486, 32] on img "Close" at bounding box center [488, 30] width 19 height 19
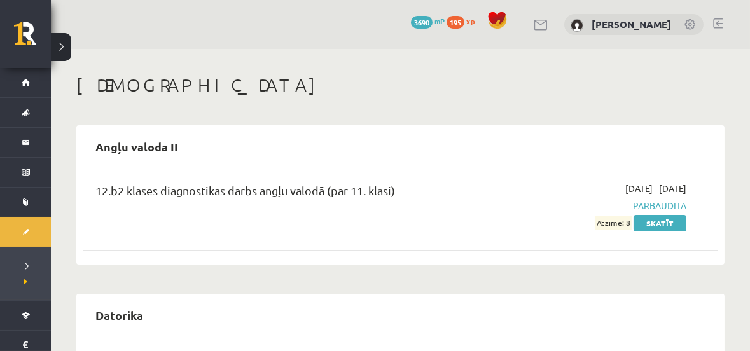
drag, startPoint x: 552, startPoint y: 75, endPoint x: 463, endPoint y: 76, distance: 89.0
click at [551, 75] on h1 "[DEMOGRAPHIC_DATA]" at bounding box center [400, 85] width 648 height 22
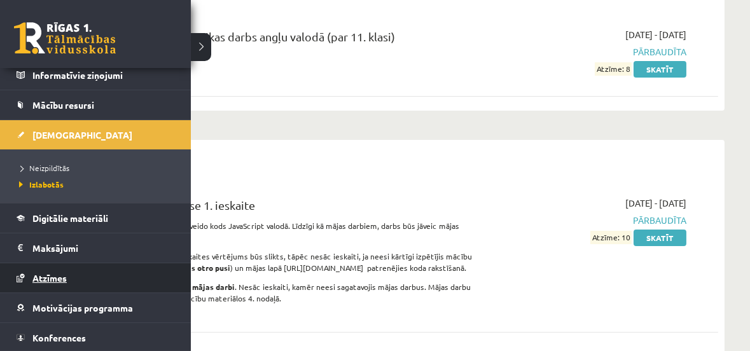
scroll to position [127, 0]
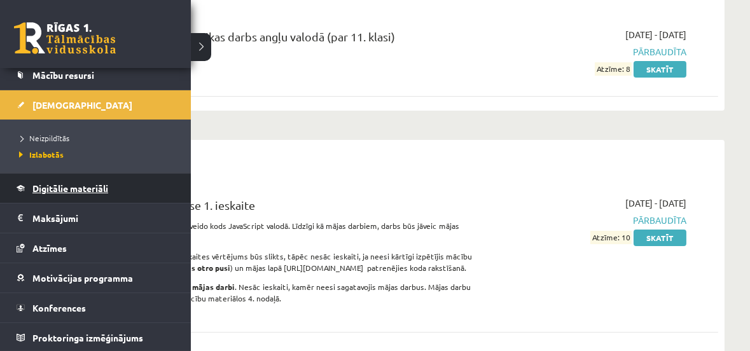
click at [73, 188] on span "Digitālie materiāli" at bounding box center [70, 187] width 76 height 11
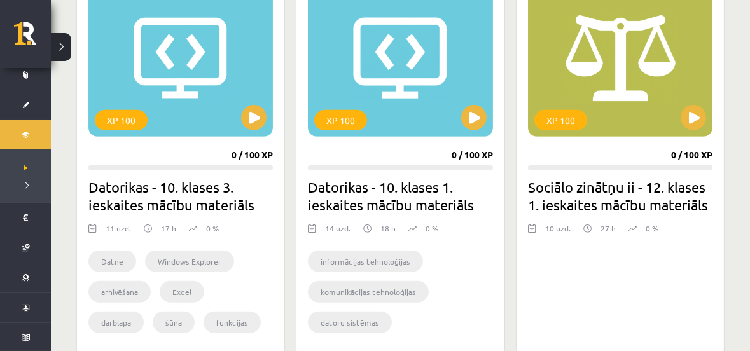
scroll to position [1137, 0]
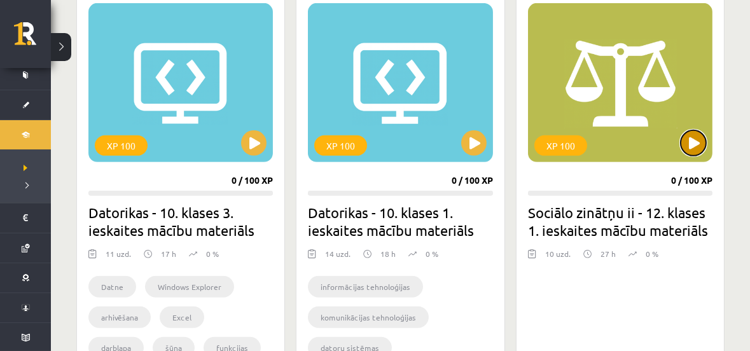
click at [696, 135] on button at bounding box center [692, 142] width 25 height 25
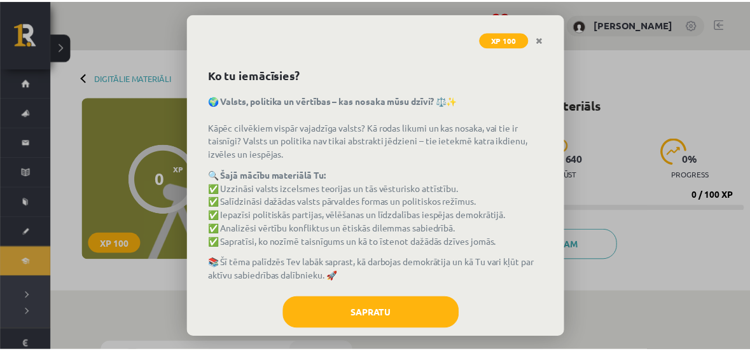
scroll to position [62, 0]
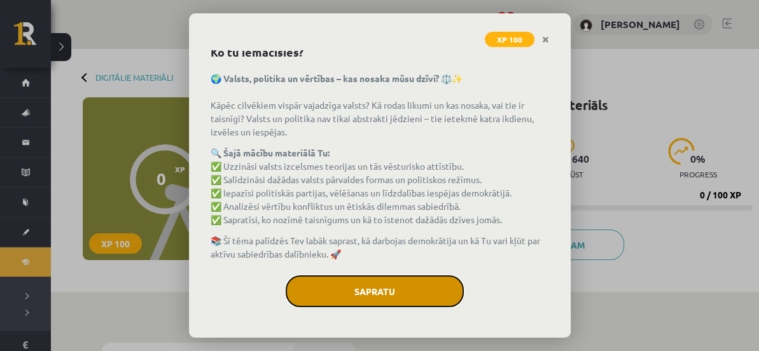
click at [352, 284] on button "Sapratu" at bounding box center [374, 291] width 178 height 32
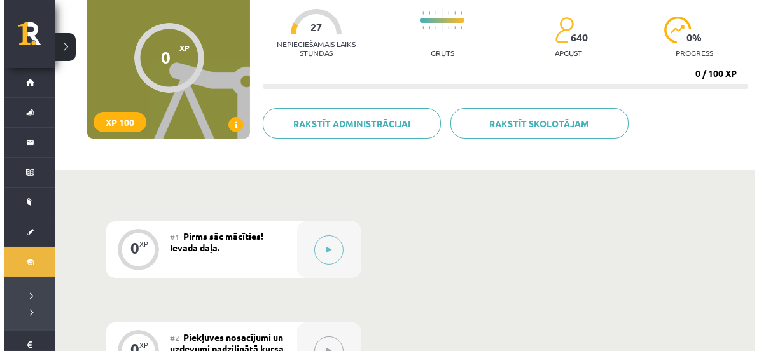
scroll to position [231, 0]
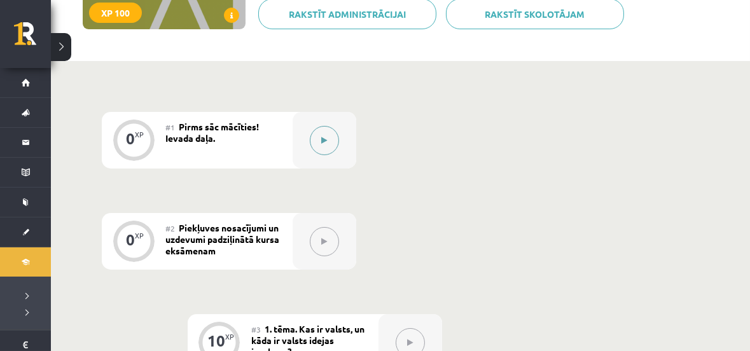
click at [320, 137] on button at bounding box center [324, 140] width 29 height 29
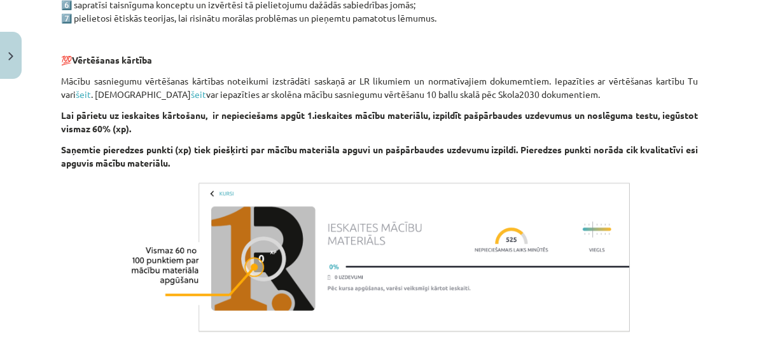
scroll to position [848, 0]
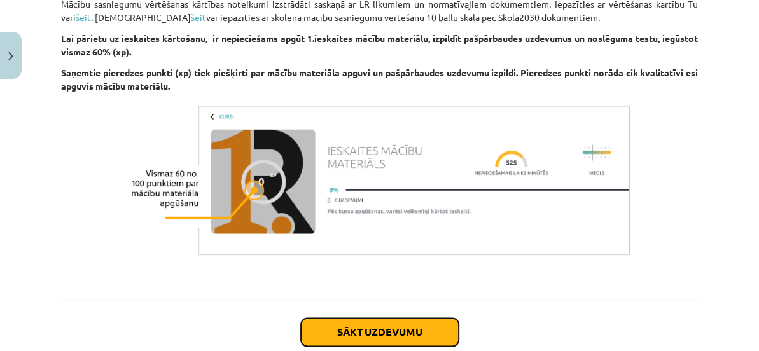
click at [371, 328] on button "Sākt uzdevumu" at bounding box center [380, 332] width 158 height 28
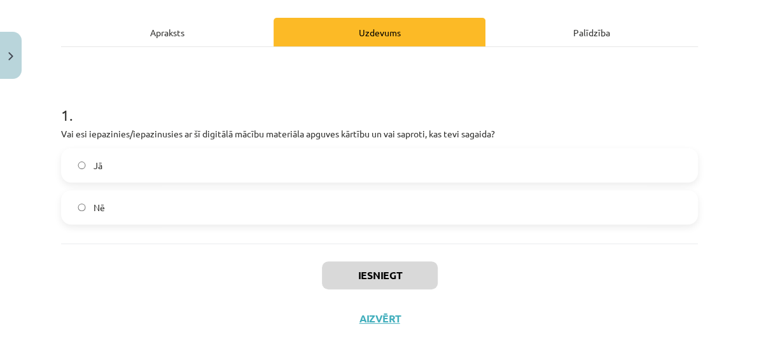
scroll to position [186, 0]
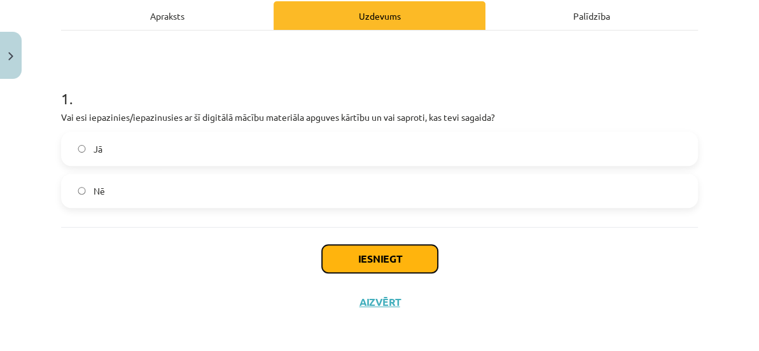
click at [380, 251] on button "Iesniegt" at bounding box center [380, 259] width 116 height 28
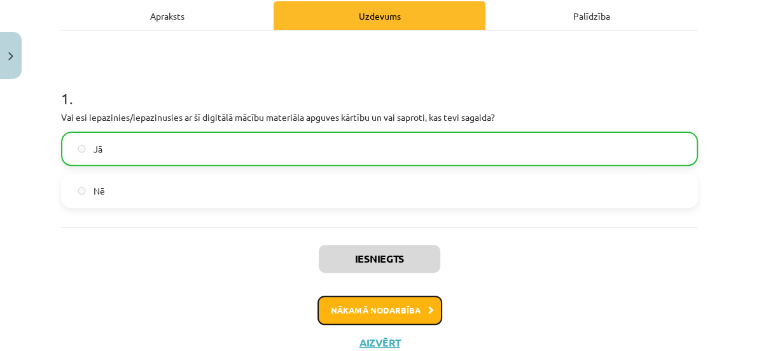
click at [371, 305] on button "Nākamā nodarbība" at bounding box center [379, 310] width 125 height 29
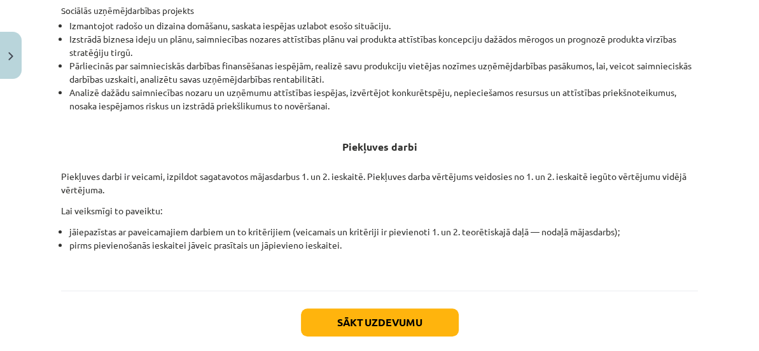
scroll to position [561, 0]
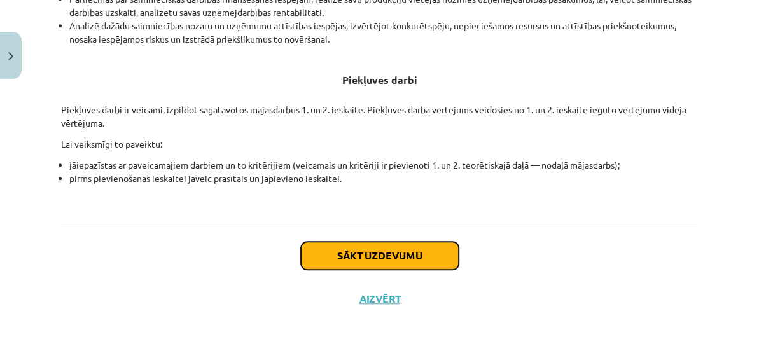
click at [387, 251] on button "Sākt uzdevumu" at bounding box center [380, 256] width 158 height 28
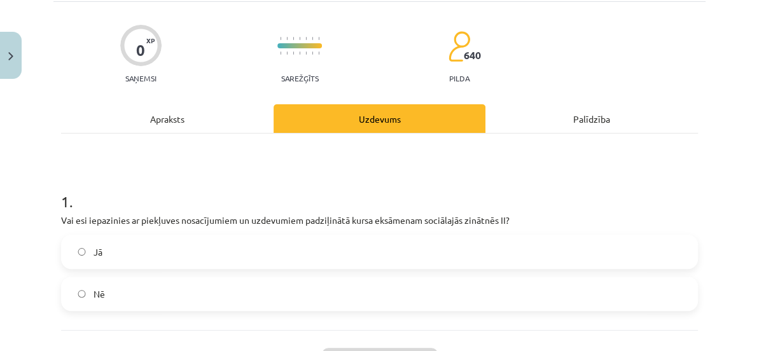
scroll to position [108, 0]
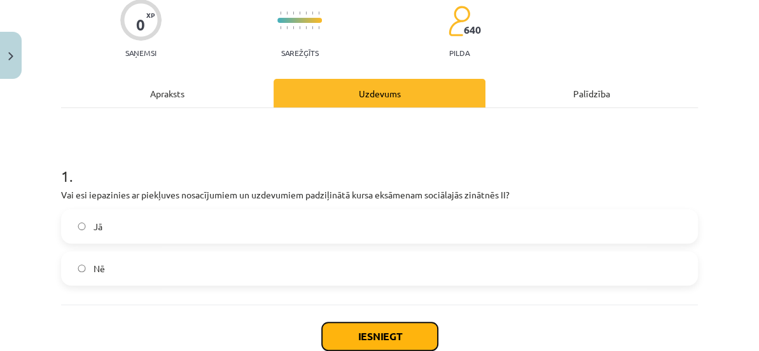
click at [366, 334] on button "Iesniegt" at bounding box center [380, 336] width 116 height 28
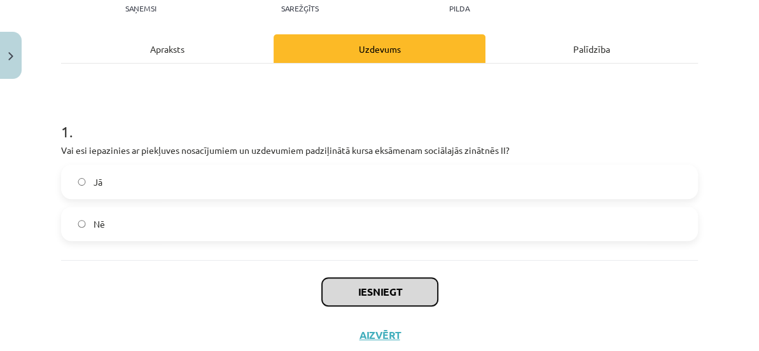
scroll to position [190, 0]
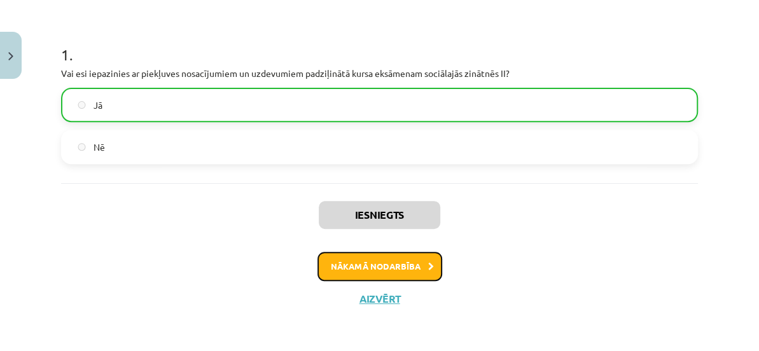
click at [383, 266] on button "Nākamā nodarbība" at bounding box center [379, 266] width 125 height 29
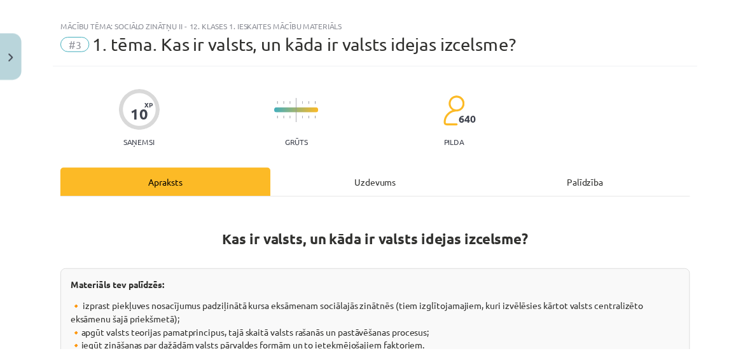
scroll to position [0, 0]
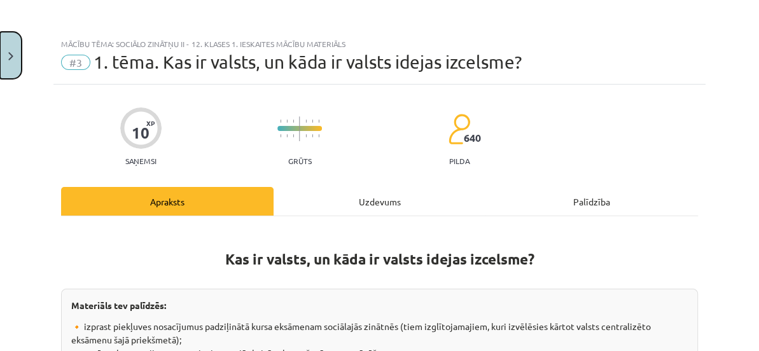
click at [16, 52] on button "Close" at bounding box center [11, 55] width 22 height 47
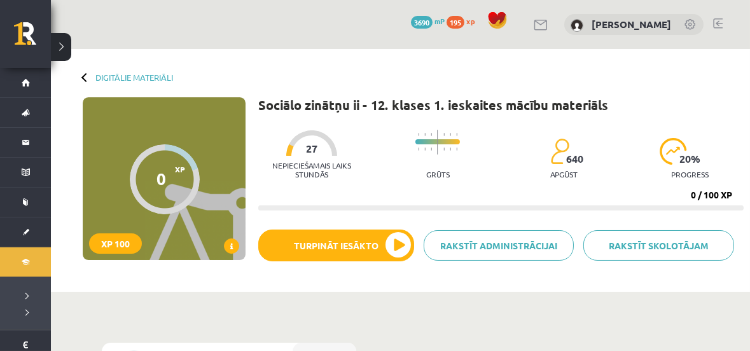
click at [718, 21] on link at bounding box center [718, 23] width 10 height 10
